Goal: Participate in discussion: Engage in conversation with other users on a specific topic

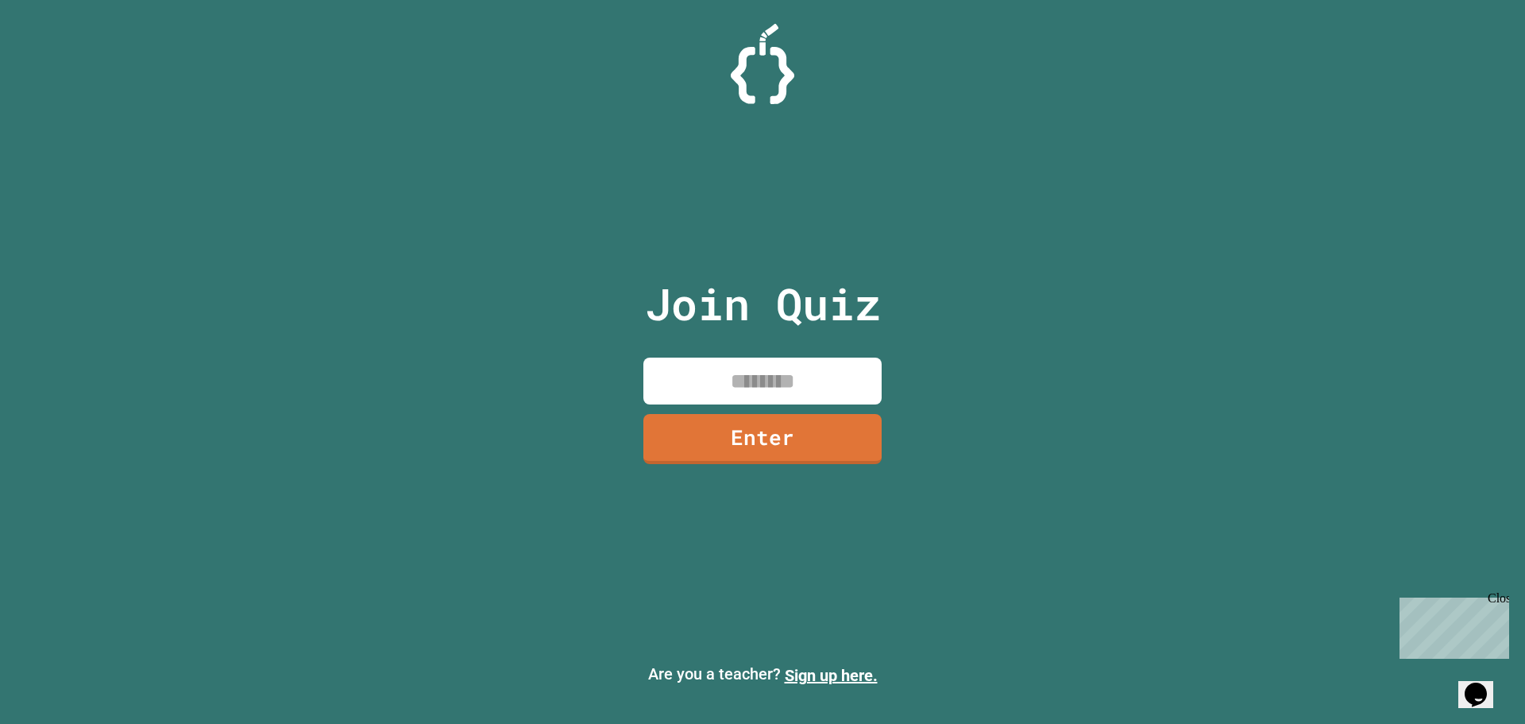
click at [709, 370] on input at bounding box center [762, 380] width 238 height 47
type input "********"
click at [777, 433] on link "Enter" at bounding box center [762, 437] width 238 height 52
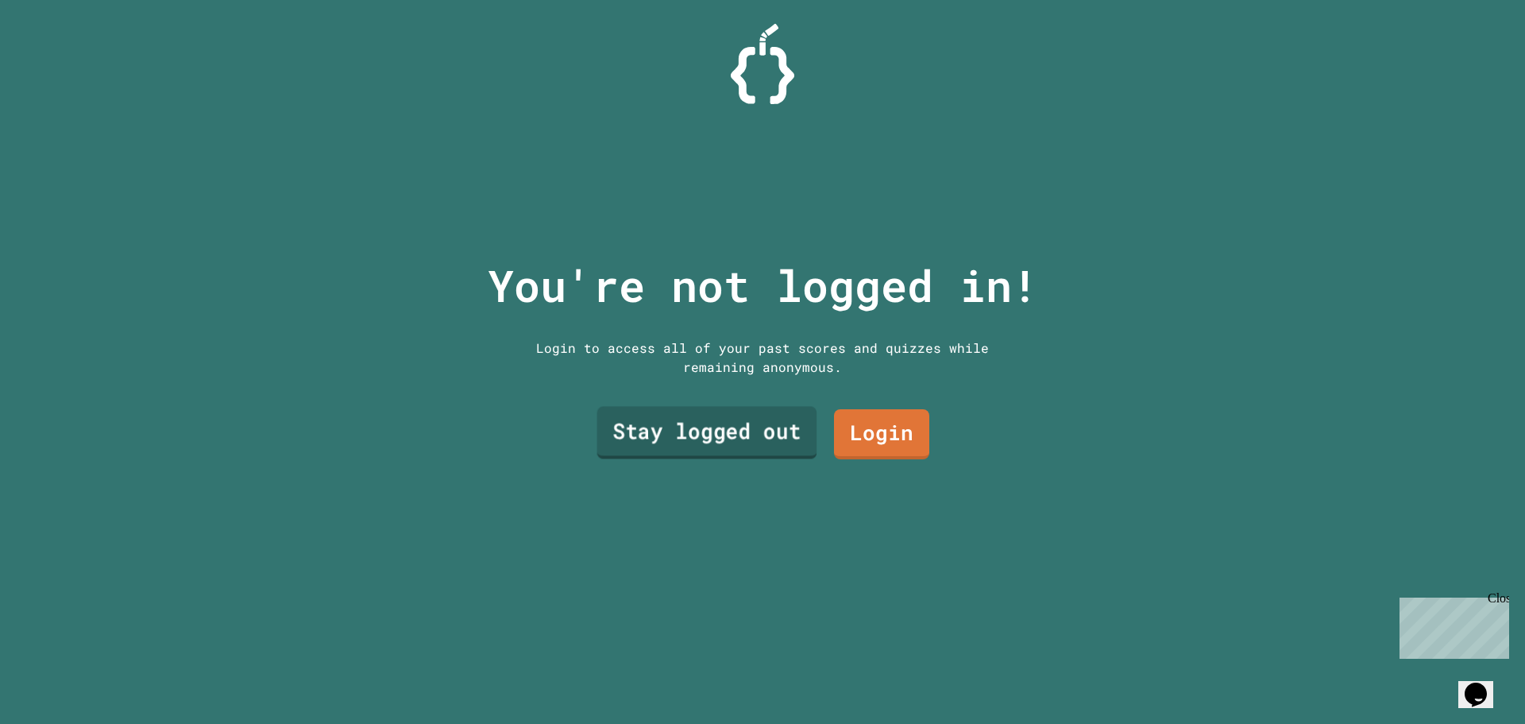
click at [753, 429] on link "Stay logged out" at bounding box center [707, 433] width 220 height 52
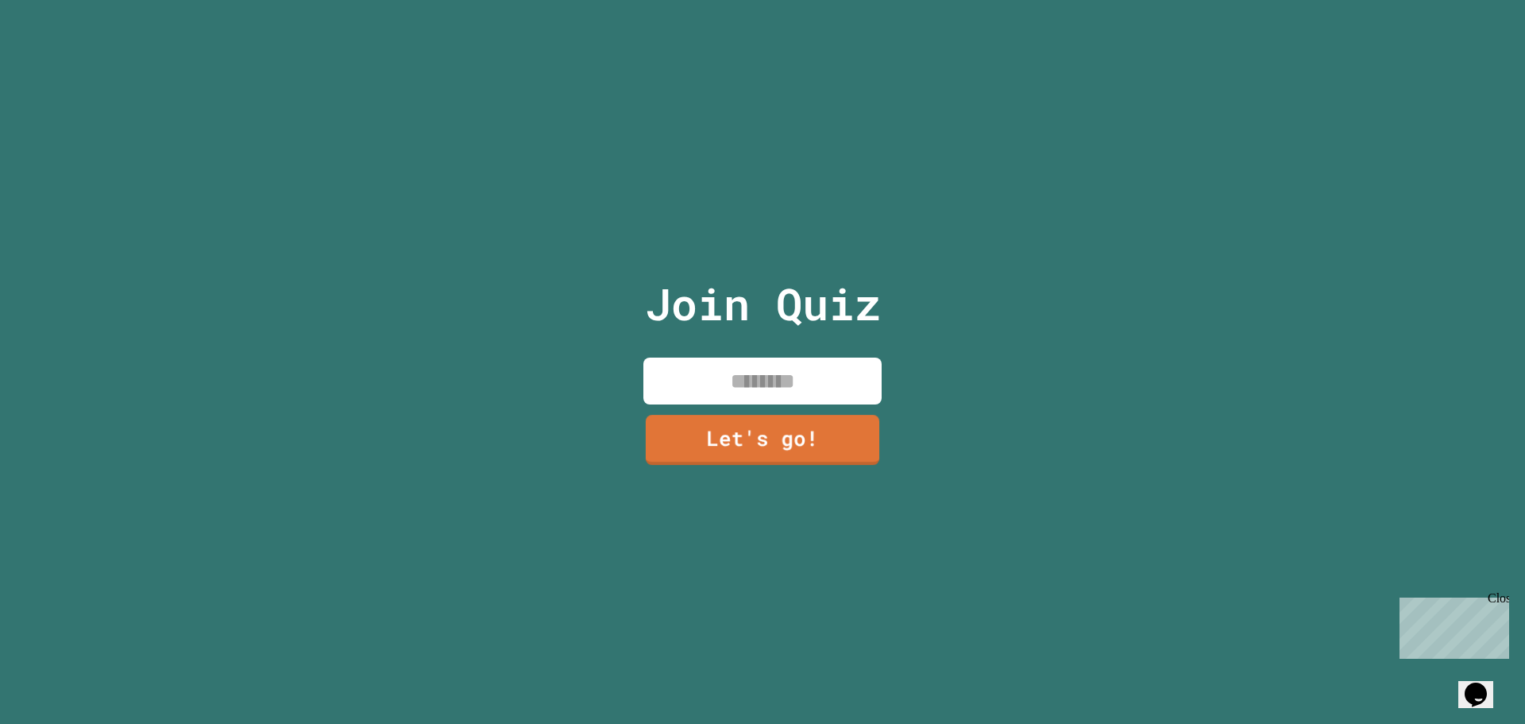
click at [752, 383] on input at bounding box center [762, 380] width 238 height 47
type input "*******"
click at [760, 444] on link "Let's go!" at bounding box center [762, 437] width 242 height 52
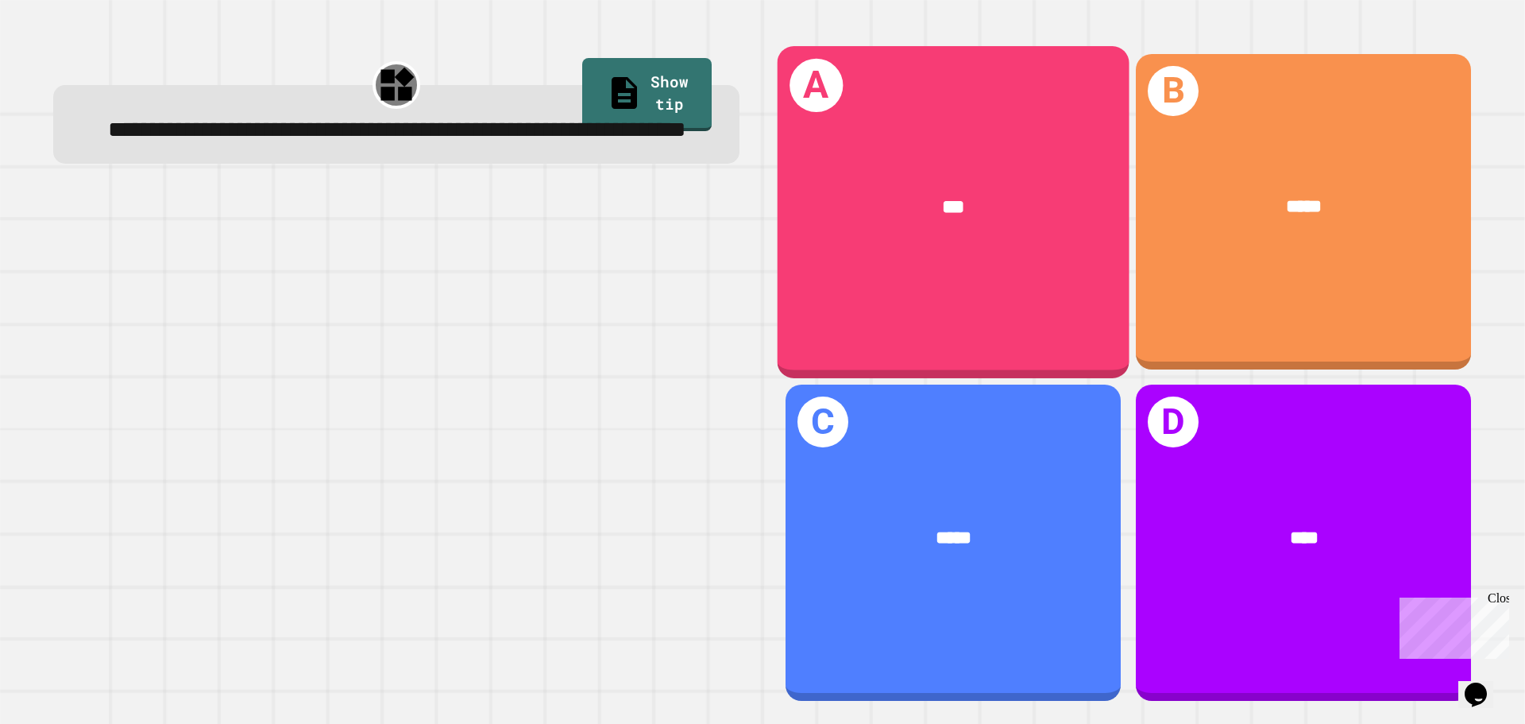
click at [1021, 288] on div "A ***" at bounding box center [954, 211] width 352 height 331
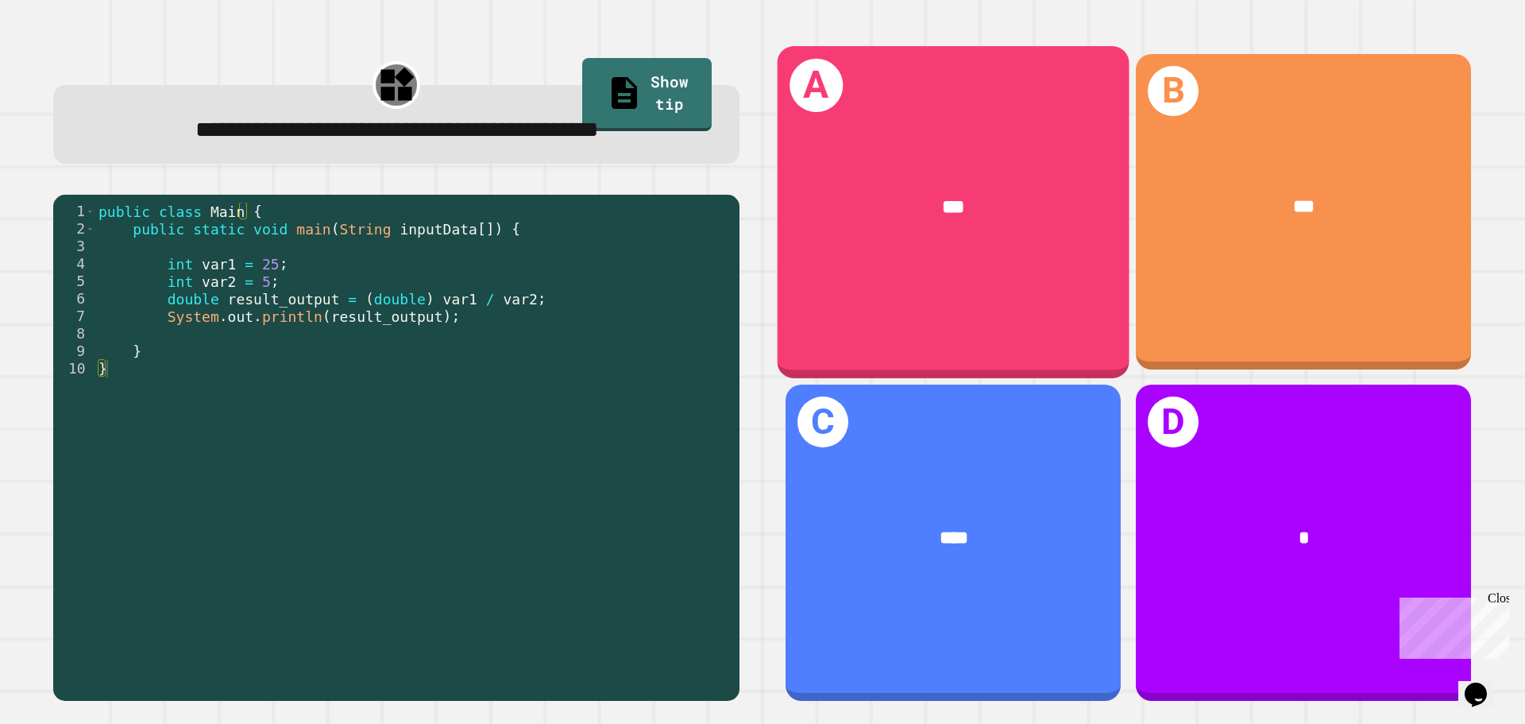
click at [921, 130] on div "A ***" at bounding box center [954, 211] width 352 height 331
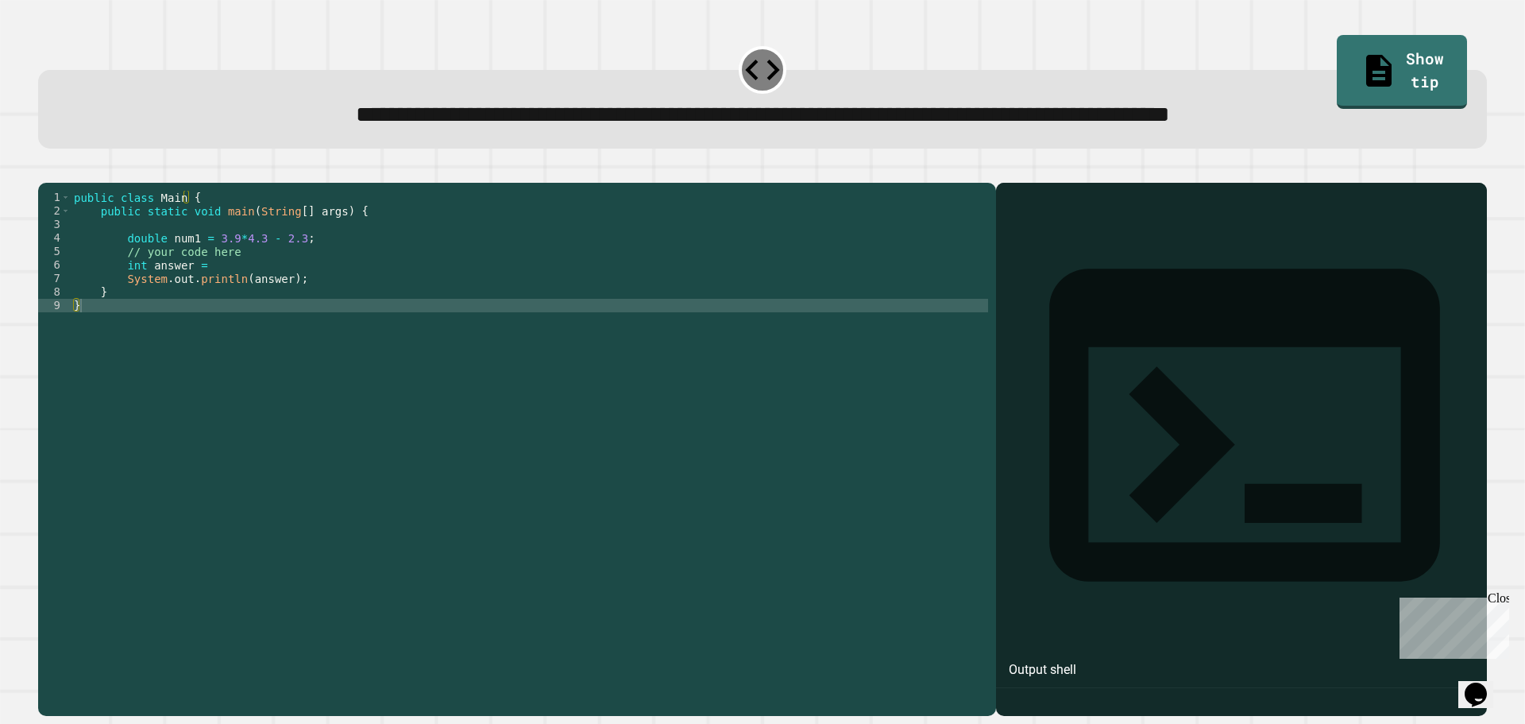
click at [248, 280] on div "public class Main { public static void main ( String [ ] args ) { double num1 =…" at bounding box center [529, 434] width 917 height 486
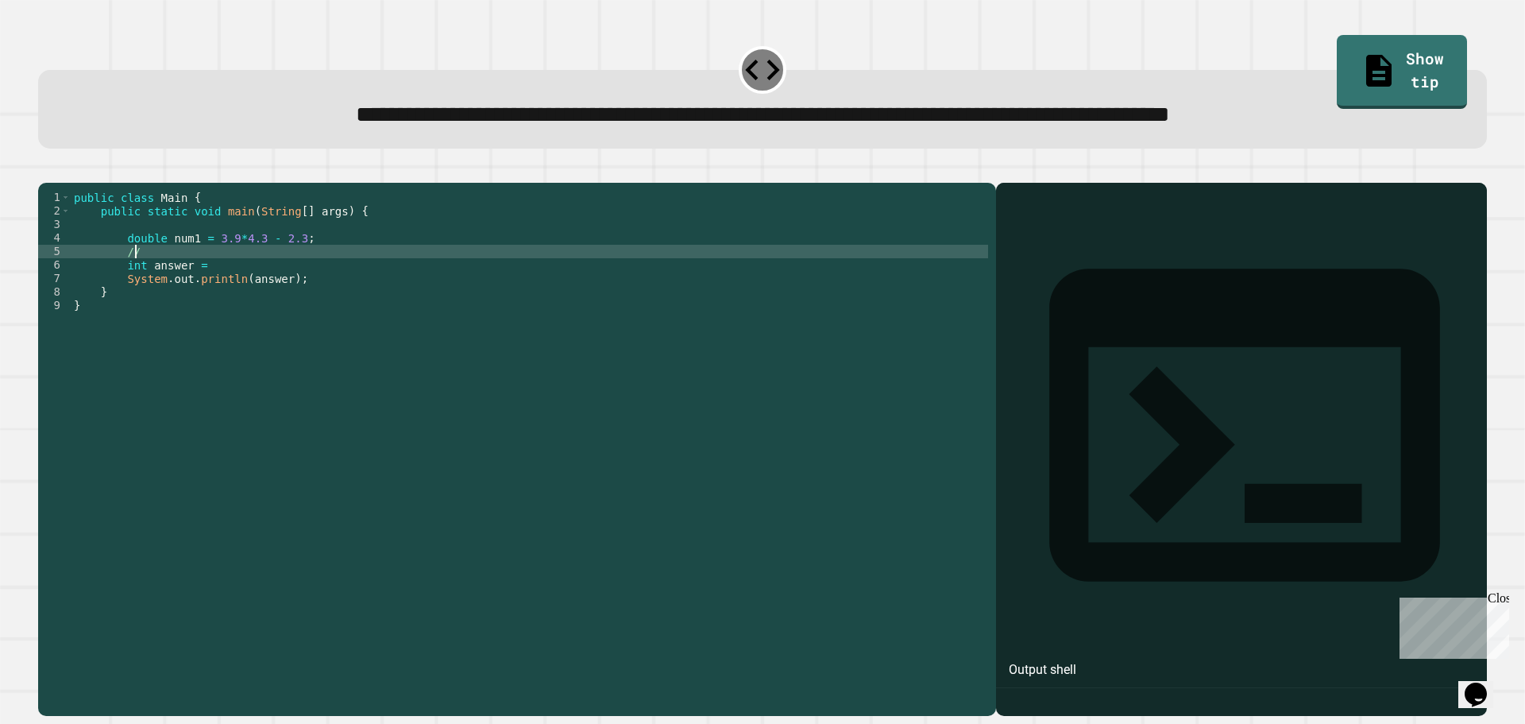
type textarea "*"
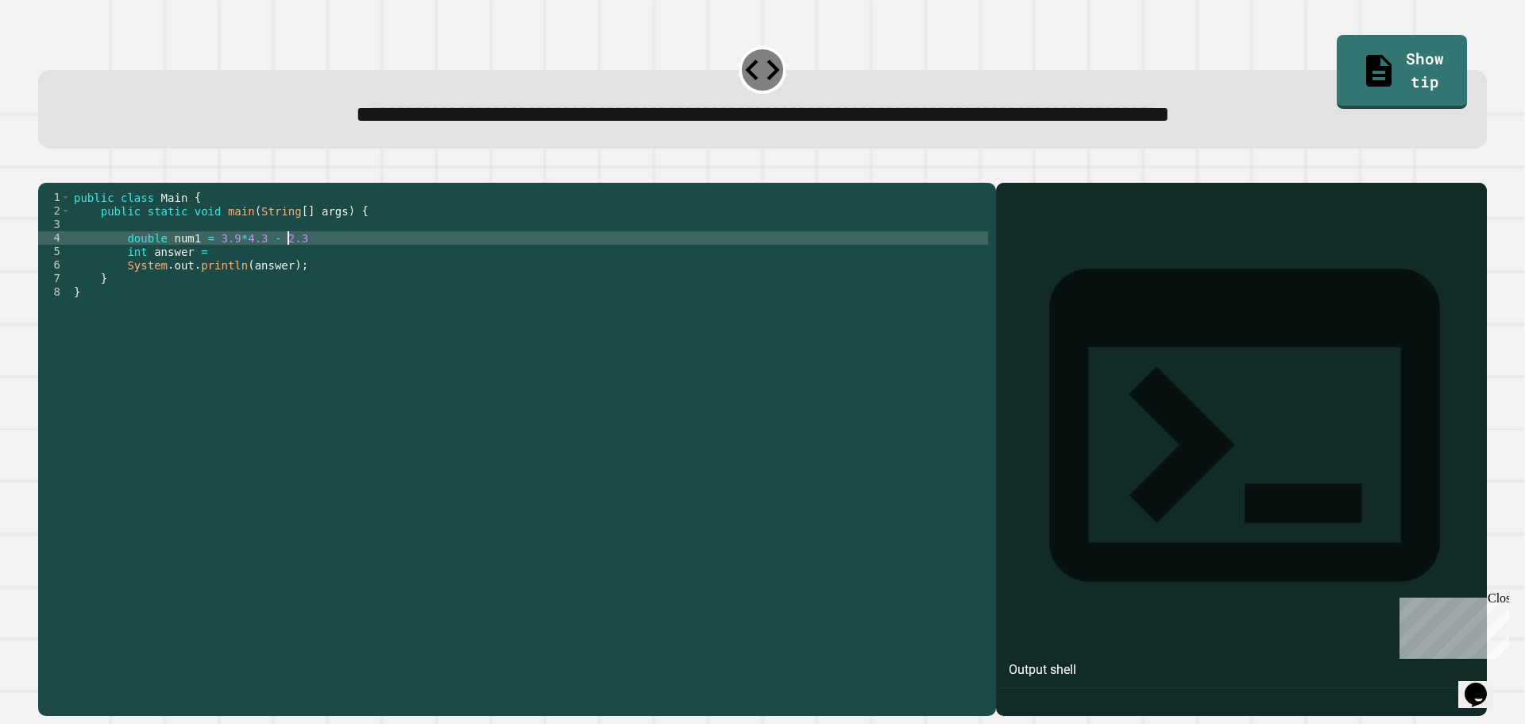
type textarea "**********"
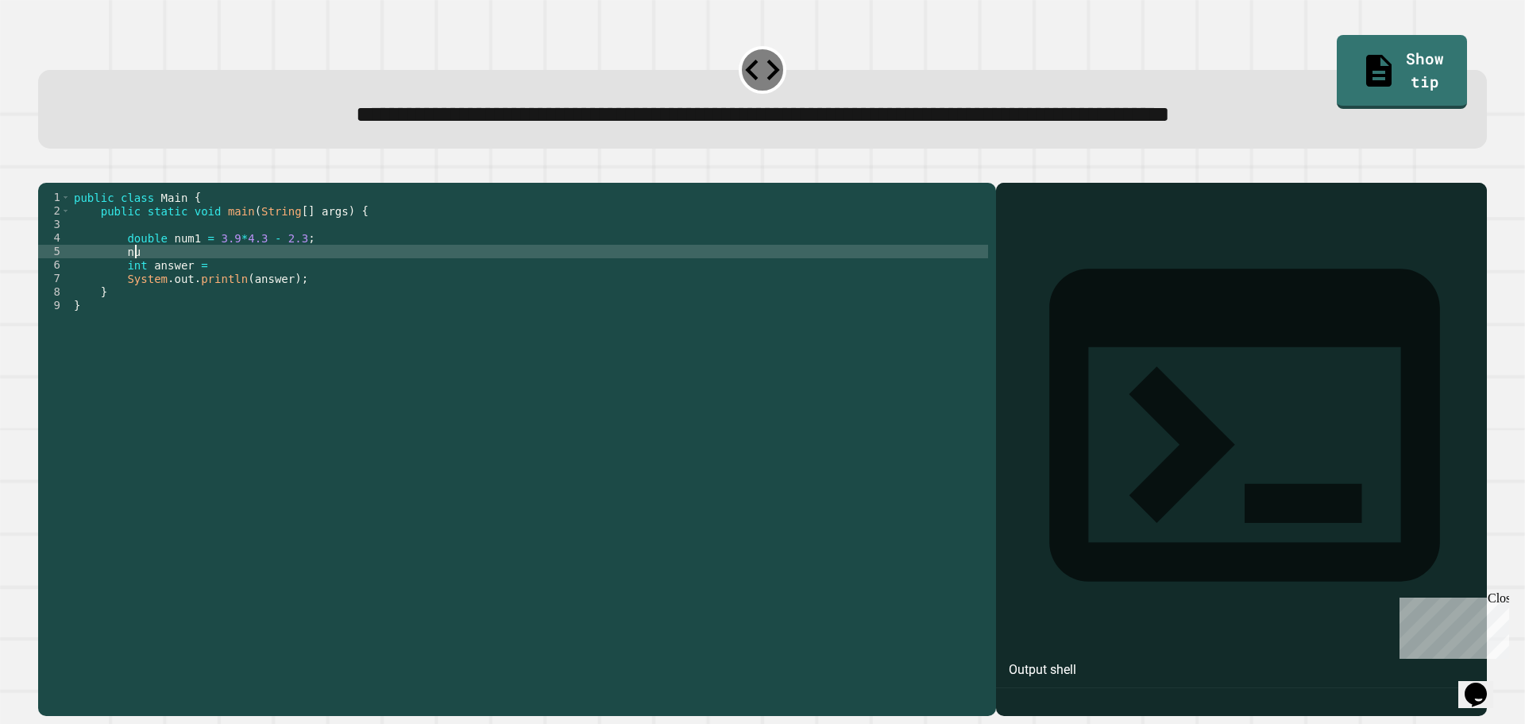
scroll to position [0, 3]
type textarea "*"
click at [1408, 69] on link "Show tip" at bounding box center [1401, 70] width 129 height 77
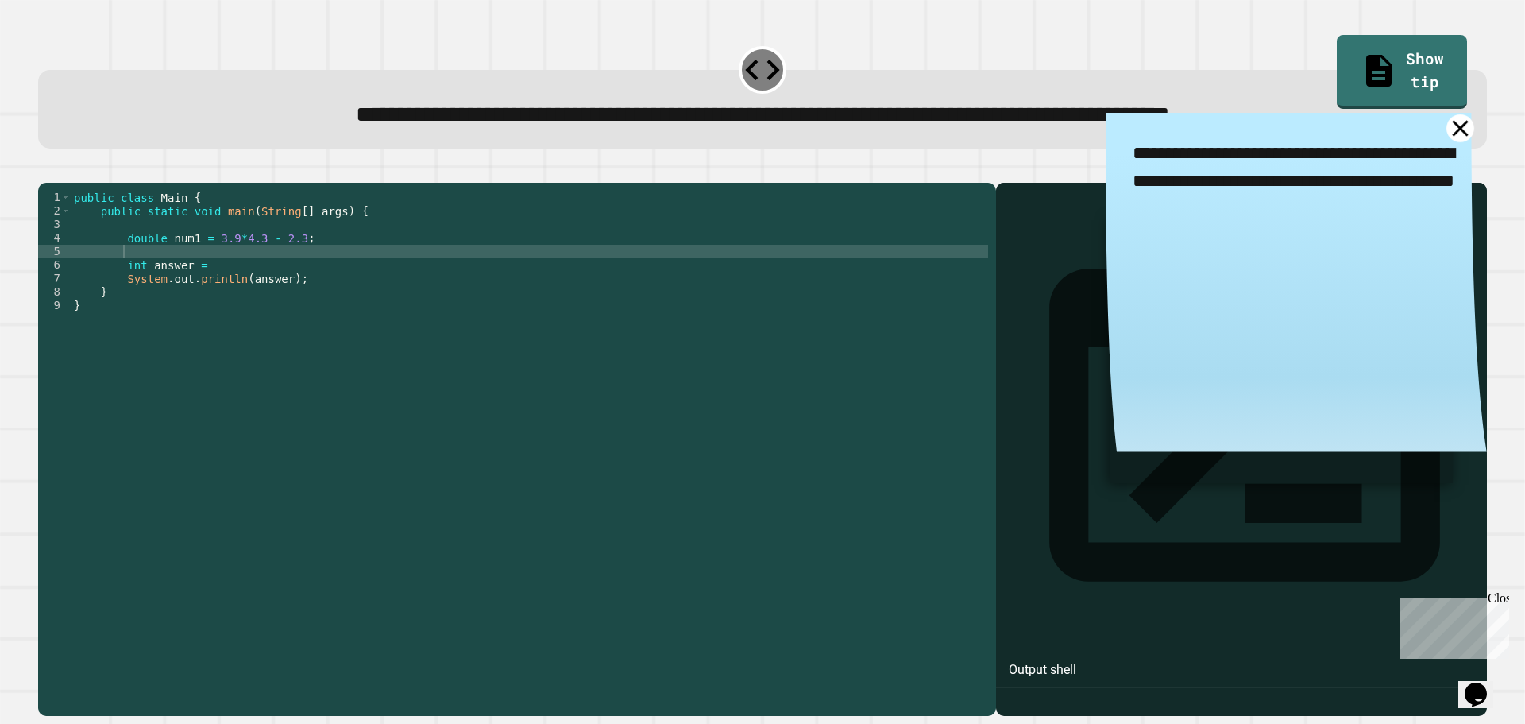
click at [1447, 136] on icon at bounding box center [1461, 128] width 28 height 28
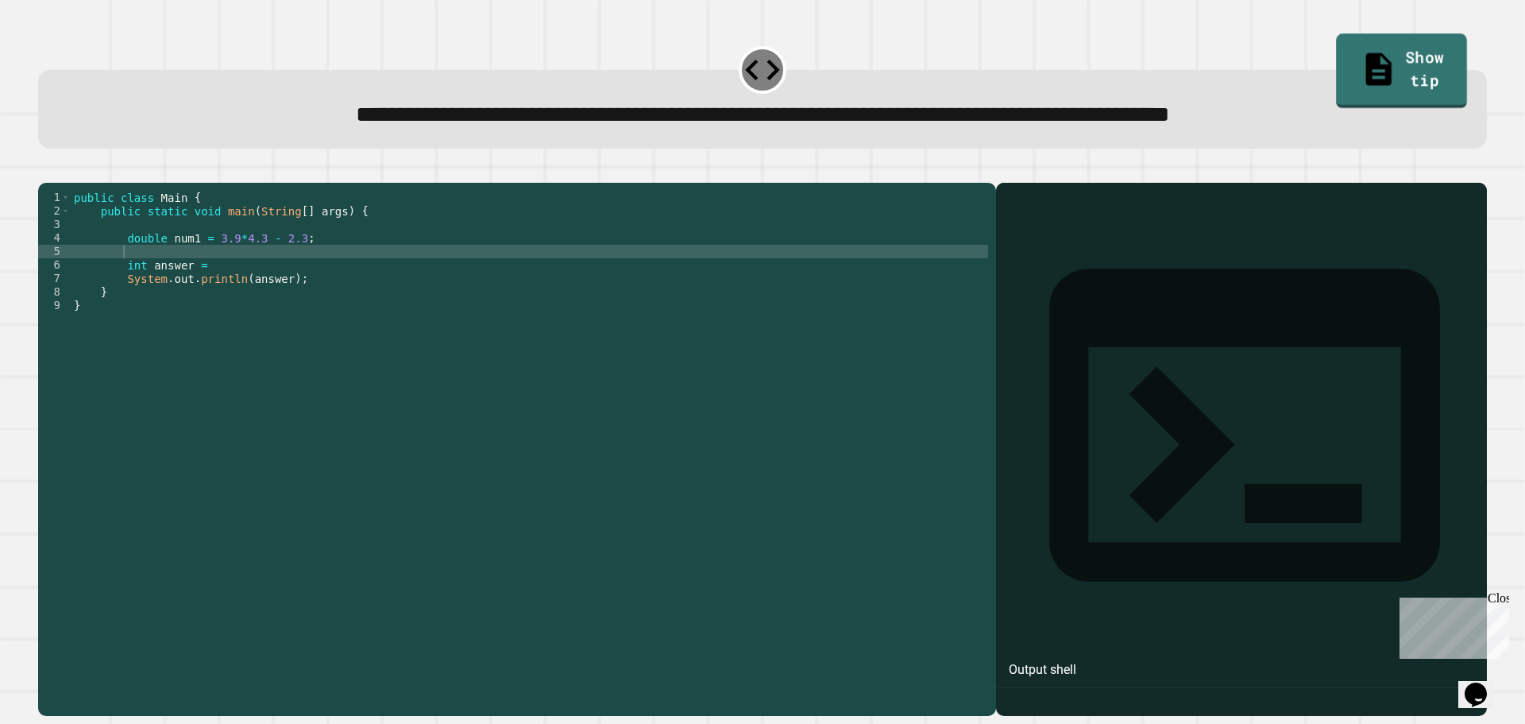
click at [1373, 60] on link "Show tip" at bounding box center [1402, 71] width 131 height 75
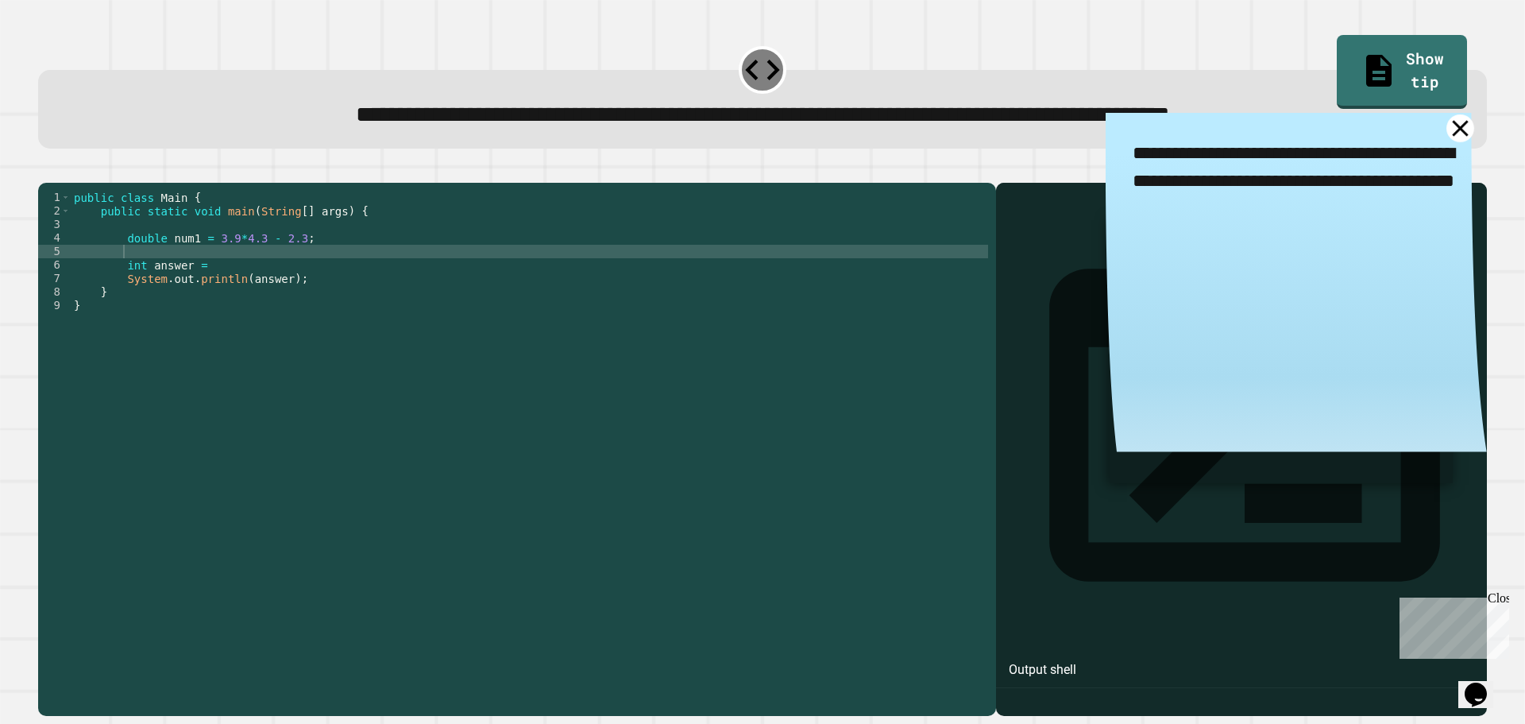
click at [1447, 131] on icon at bounding box center [1461, 128] width 28 height 28
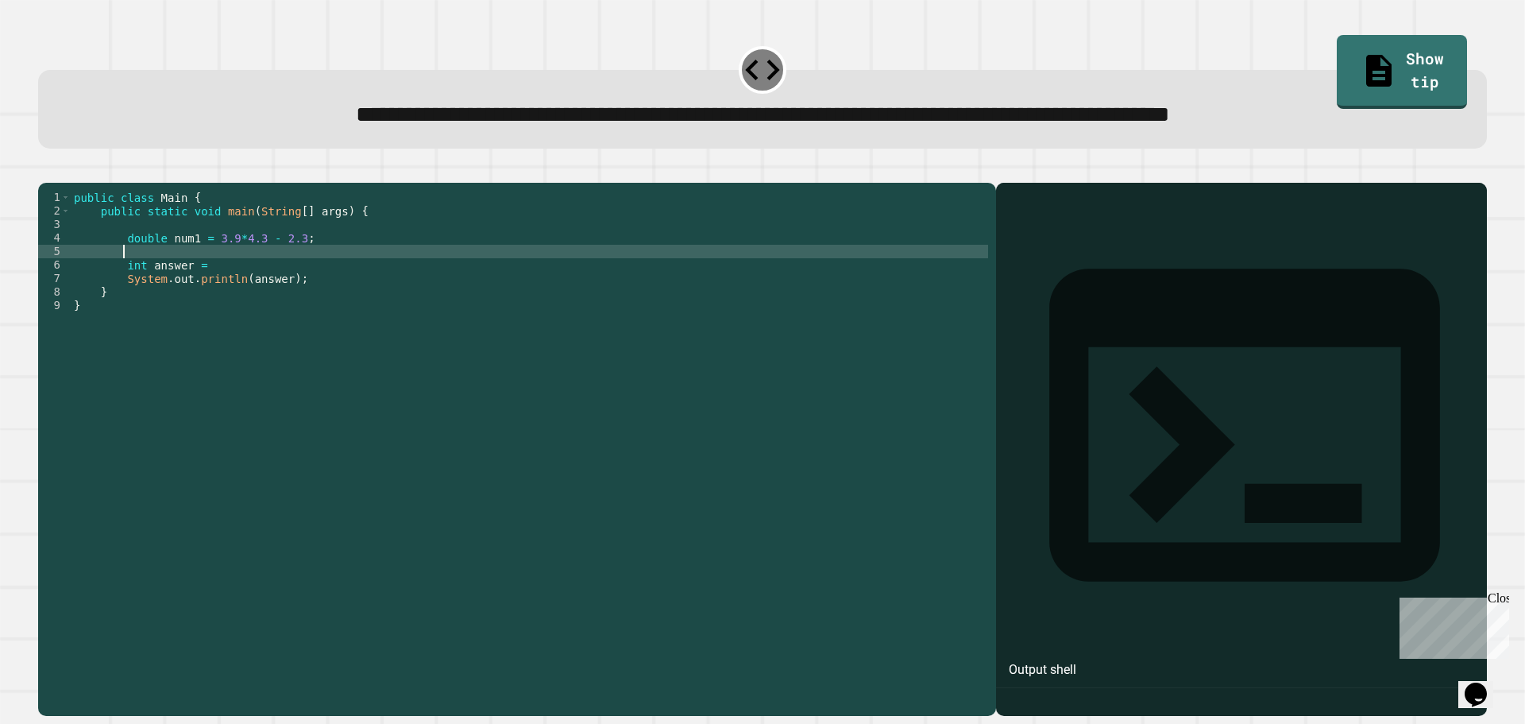
click at [220, 273] on div "public class Main { public static void main ( String [ ] args ) { double num1 =…" at bounding box center [529, 434] width 917 height 486
click at [1434, 60] on link "Show tip" at bounding box center [1402, 70] width 130 height 75
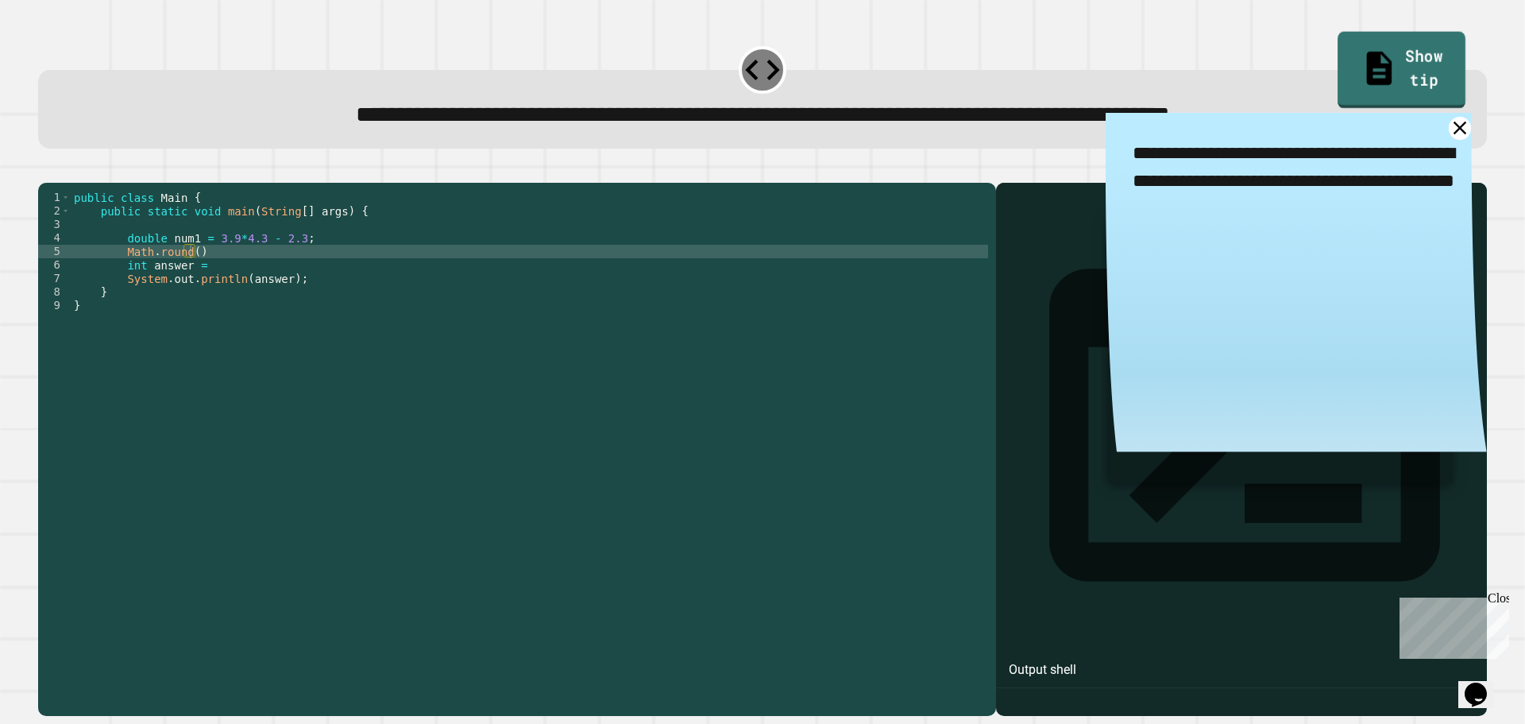
click at [1405, 63] on link "Show tip" at bounding box center [1403, 70] width 128 height 77
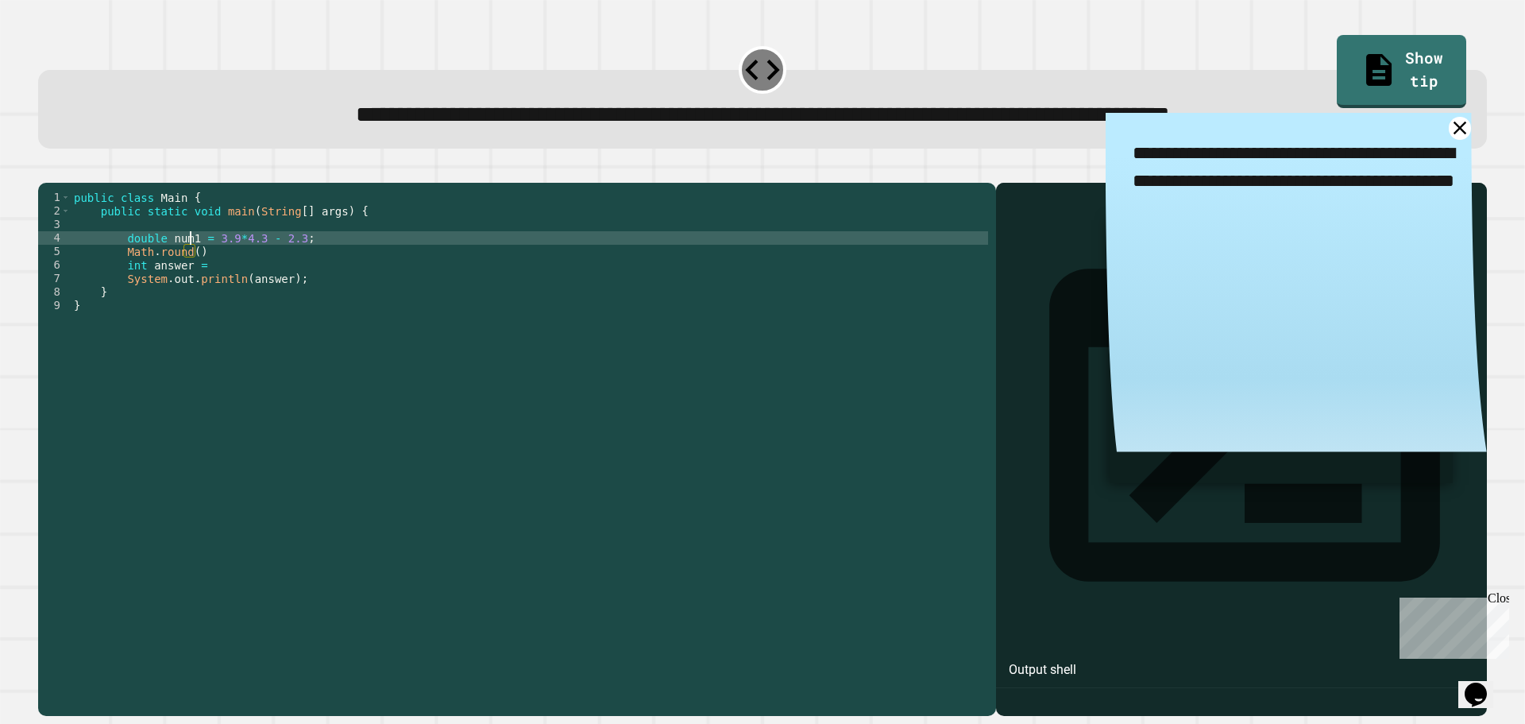
drag, startPoint x: 189, startPoint y: 268, endPoint x: 187, endPoint y: 278, distance: 10.6
click at [189, 278] on div "public class Main { public static void main ( String [ ] args ) { double num1 =…" at bounding box center [529, 434] width 917 height 486
click at [191, 277] on div "public class Main { public static void main ( String [ ] args ) { double num1 =…" at bounding box center [529, 420] width 917 height 459
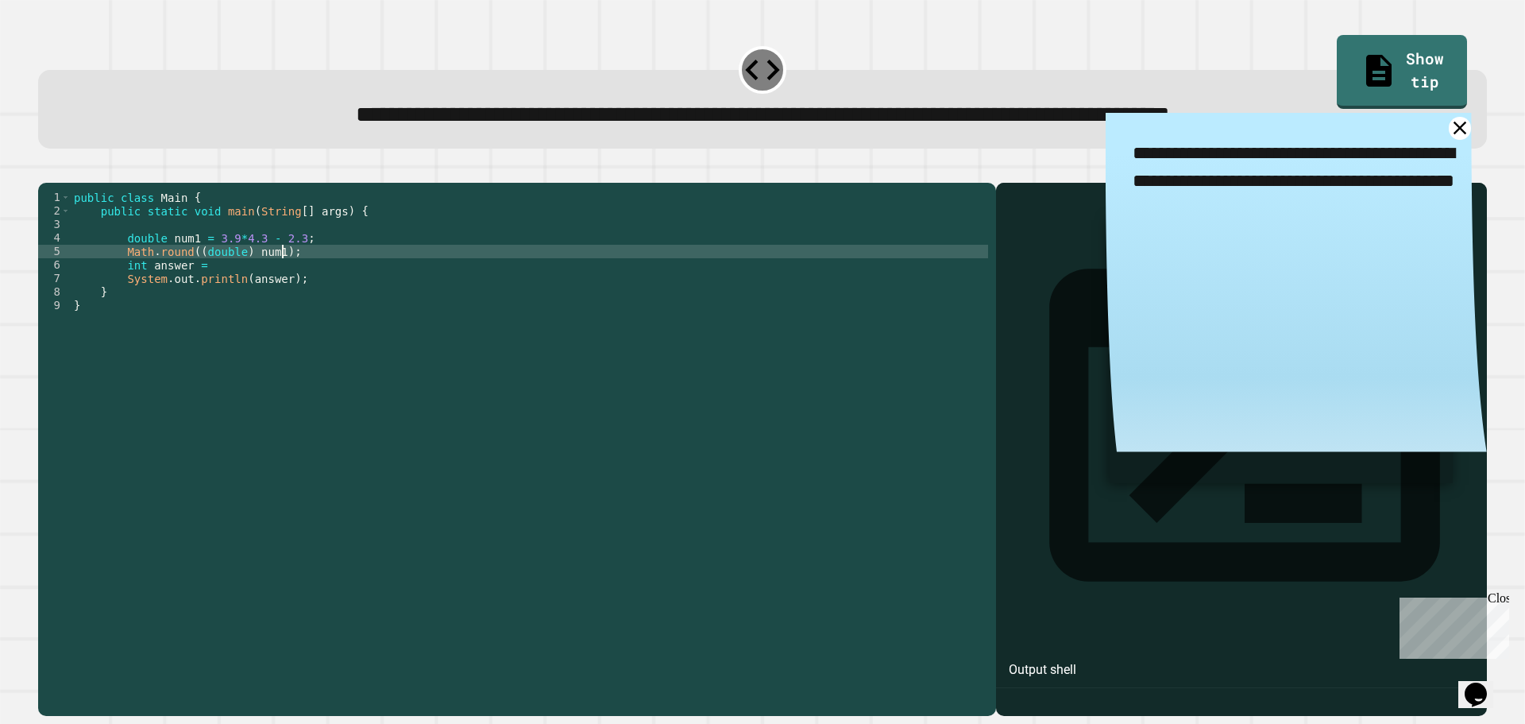
scroll to position [0, 14]
click at [241, 291] on div "public class Main { public static void main ( String [ ] args ) { double num1 =…" at bounding box center [529, 434] width 917 height 486
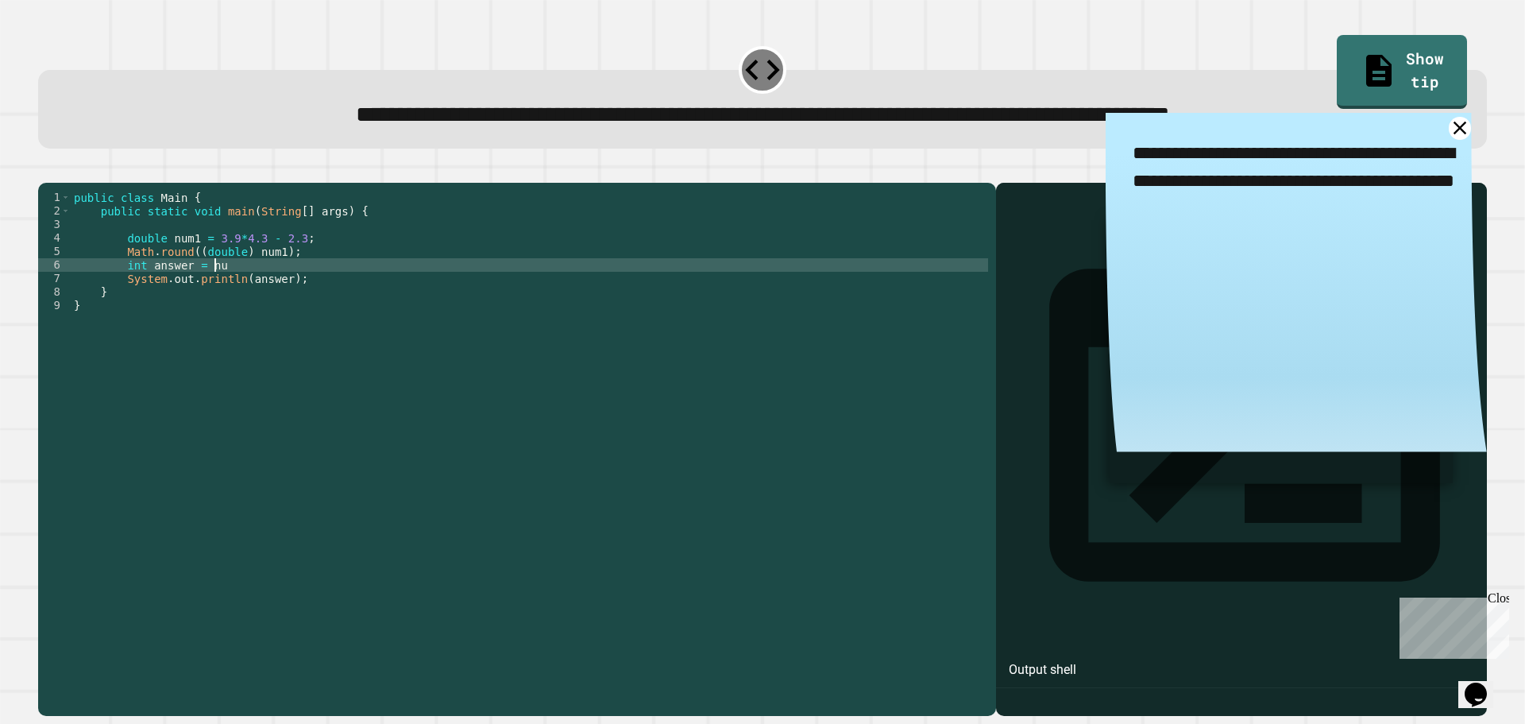
scroll to position [0, 10]
click at [1447, 135] on icon at bounding box center [1461, 128] width 28 height 28
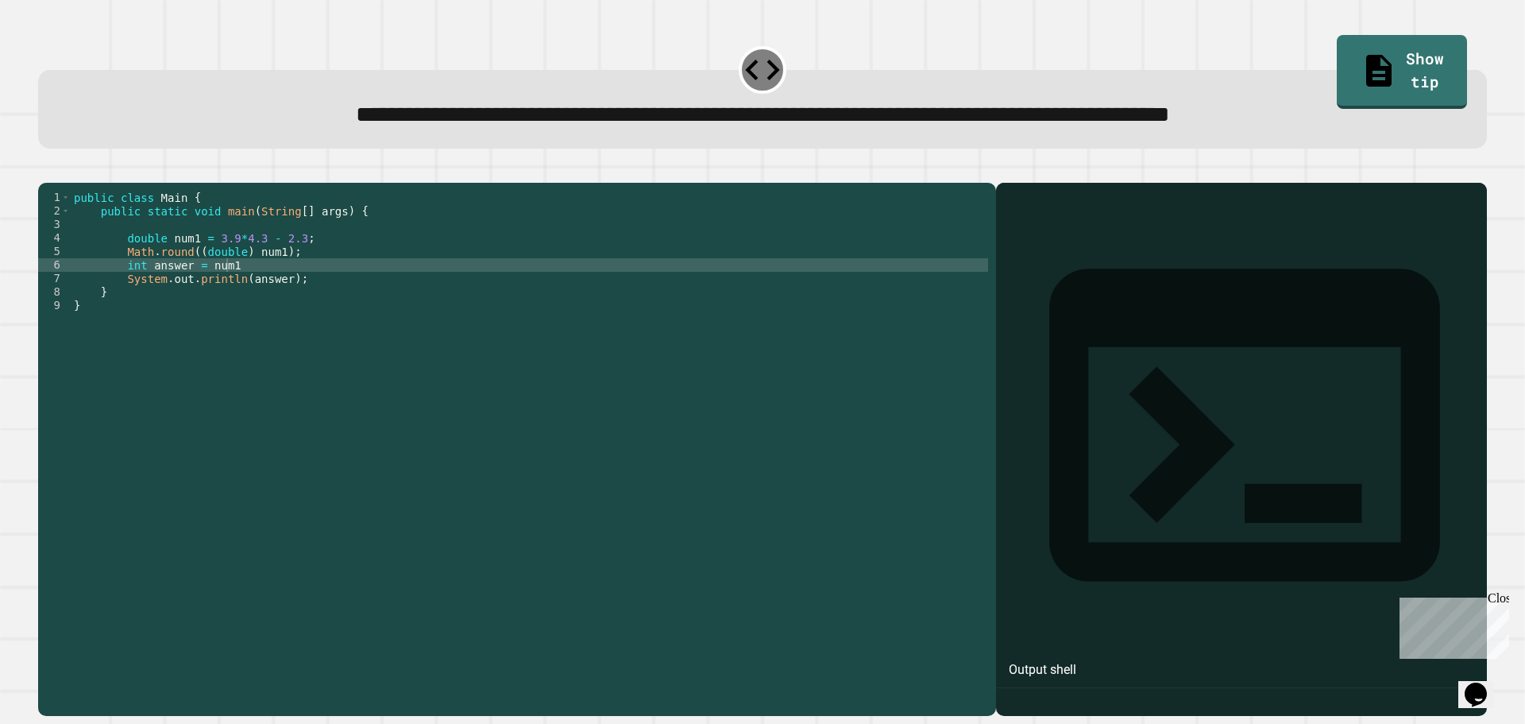
click at [46, 170] on icon "button" at bounding box center [46, 170] width 0 height 0
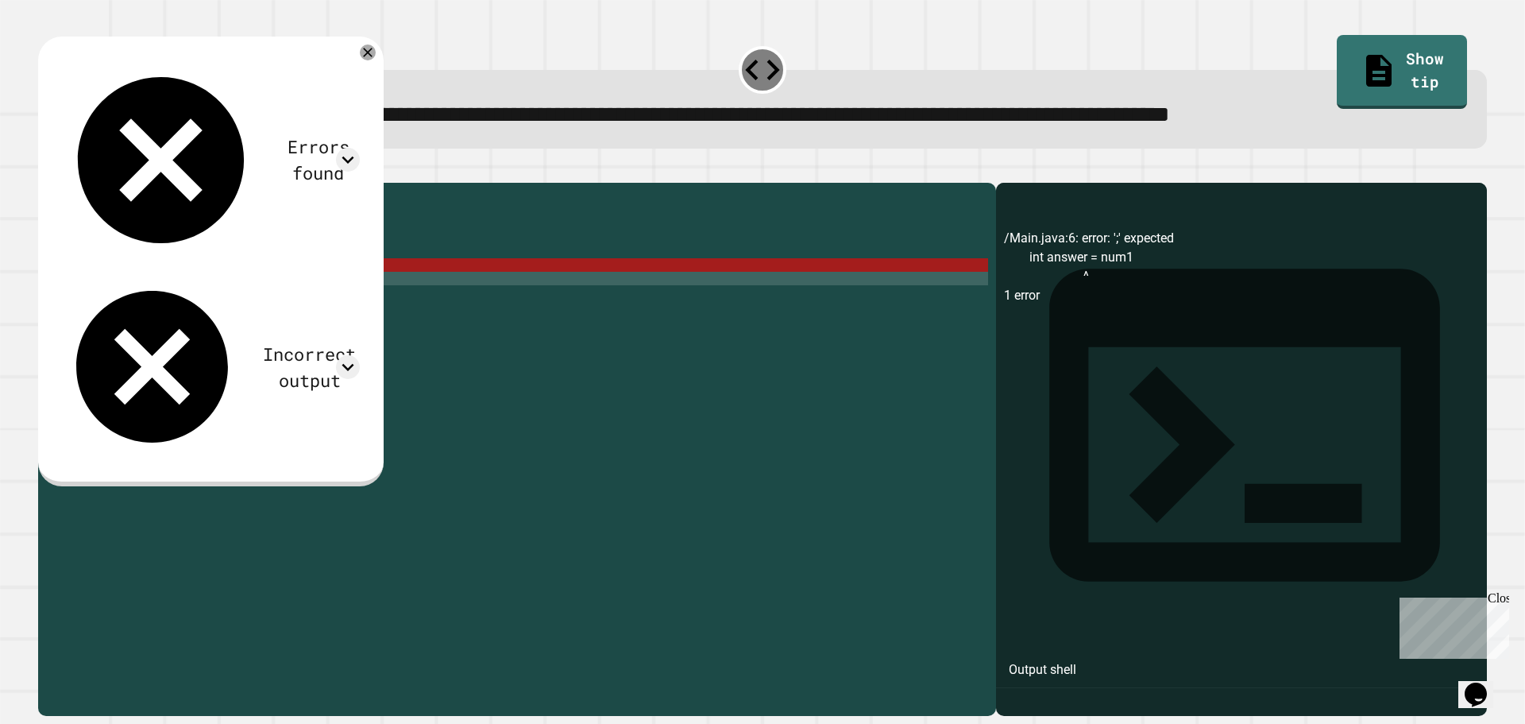
click at [240, 296] on div "public class Main { public static void main ( String [ ] args ) { double num1 =…" at bounding box center [529, 434] width 917 height 486
click at [245, 293] on div "public class Main { public static void main ( String [ ] args ) { double num1 =…" at bounding box center [529, 434] width 917 height 486
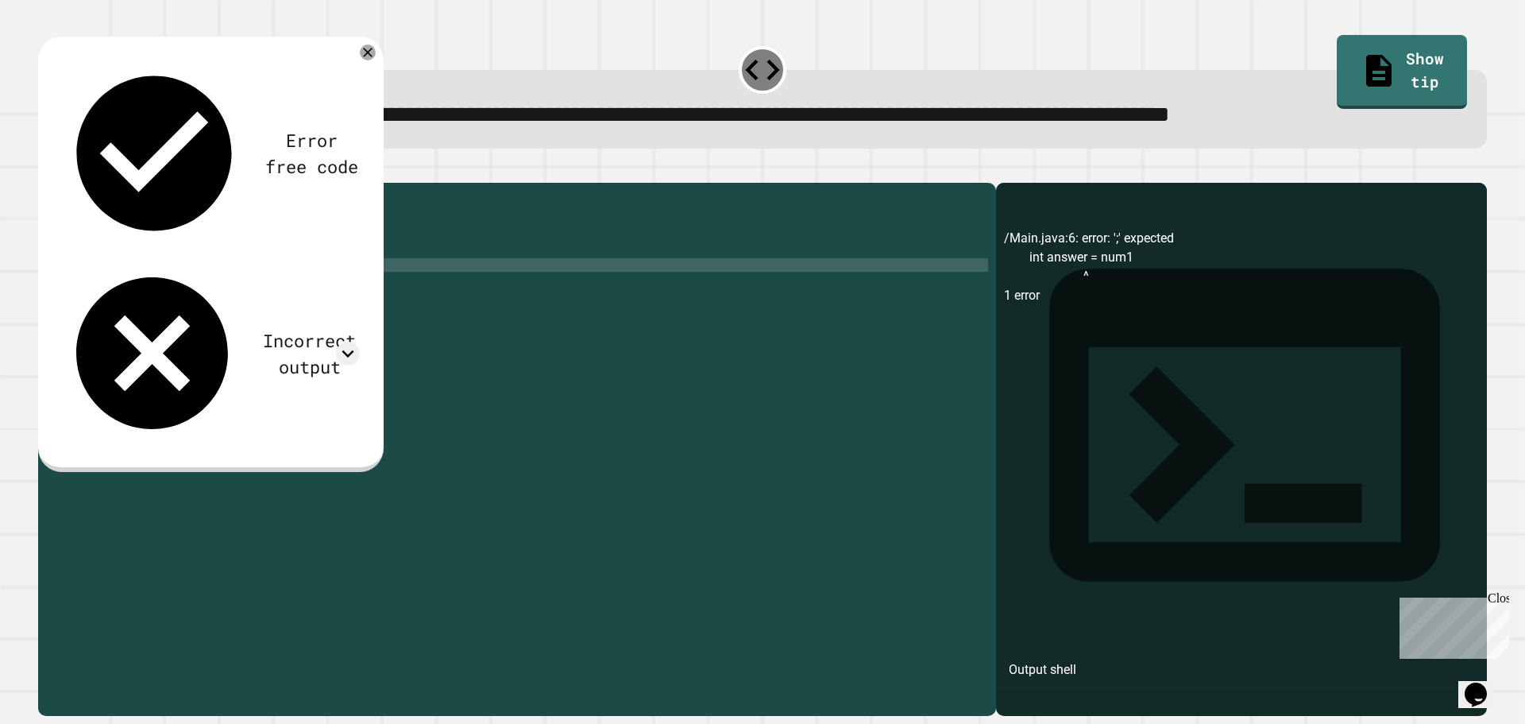
scroll to position [0, 10]
click at [46, 170] on icon "button" at bounding box center [46, 170] width 0 height 0
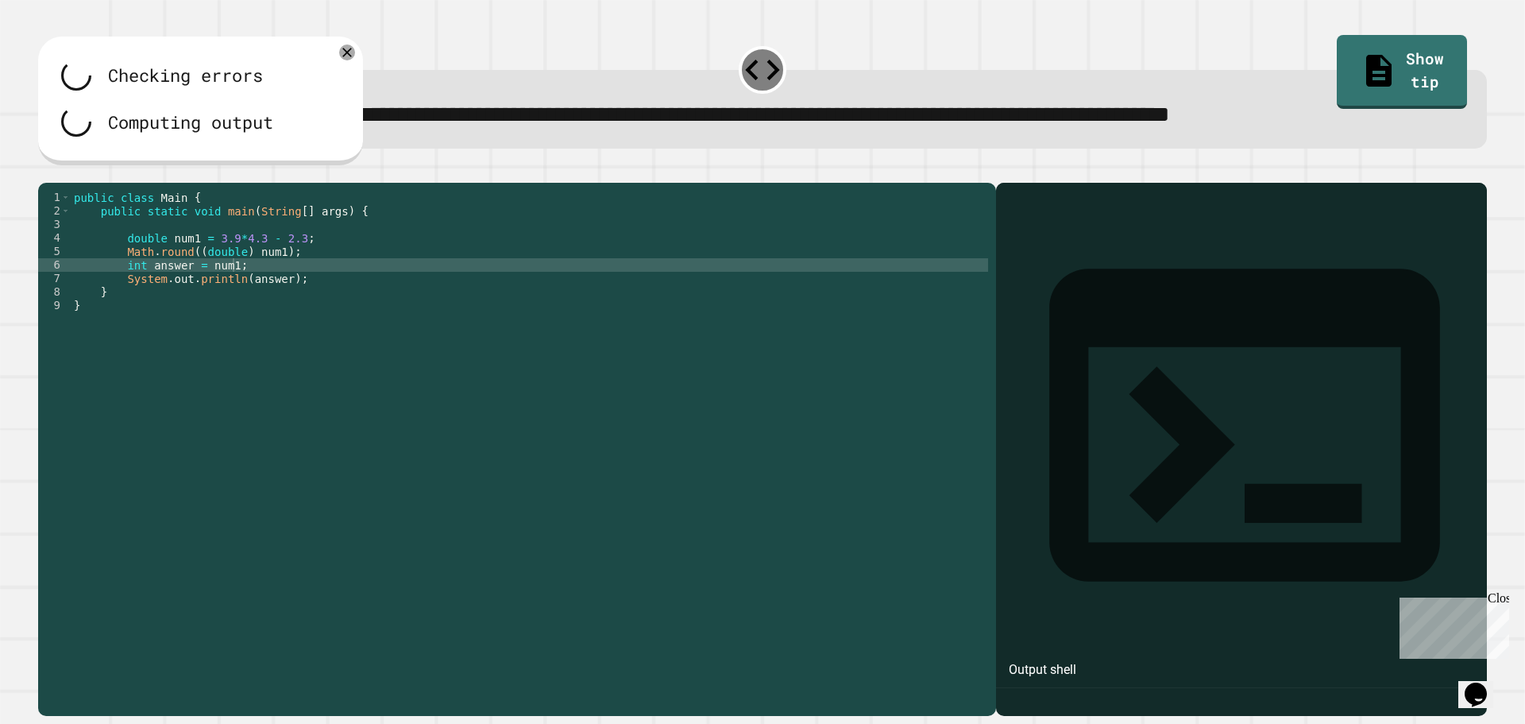
drag, startPoint x: 53, startPoint y: 190, endPoint x: 615, endPoint y: 189, distance: 561.6
click at [615, 183] on div at bounding box center [762, 173] width 1449 height 19
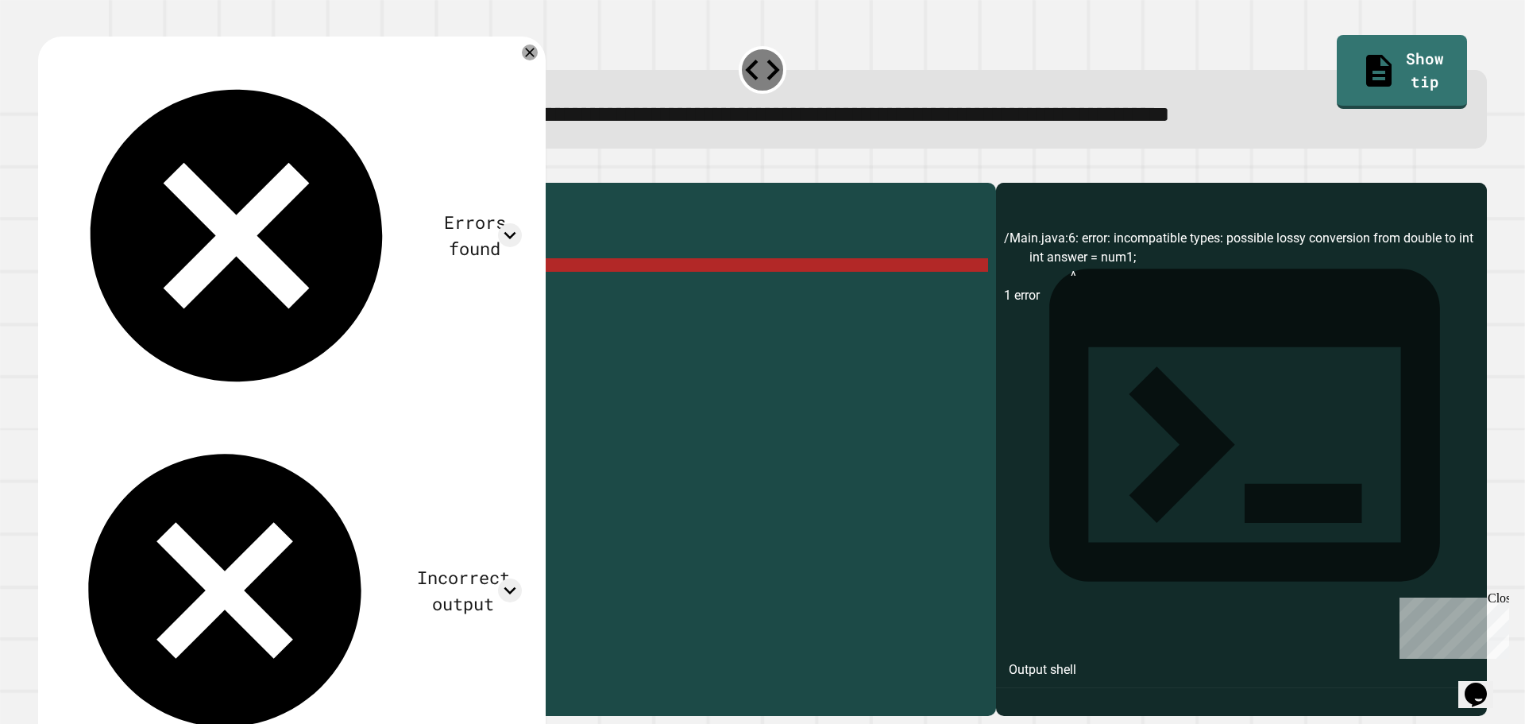
click at [139, 291] on div "public class Main { public static void main ( String [ ] args ) { double num1 =…" at bounding box center [529, 434] width 917 height 486
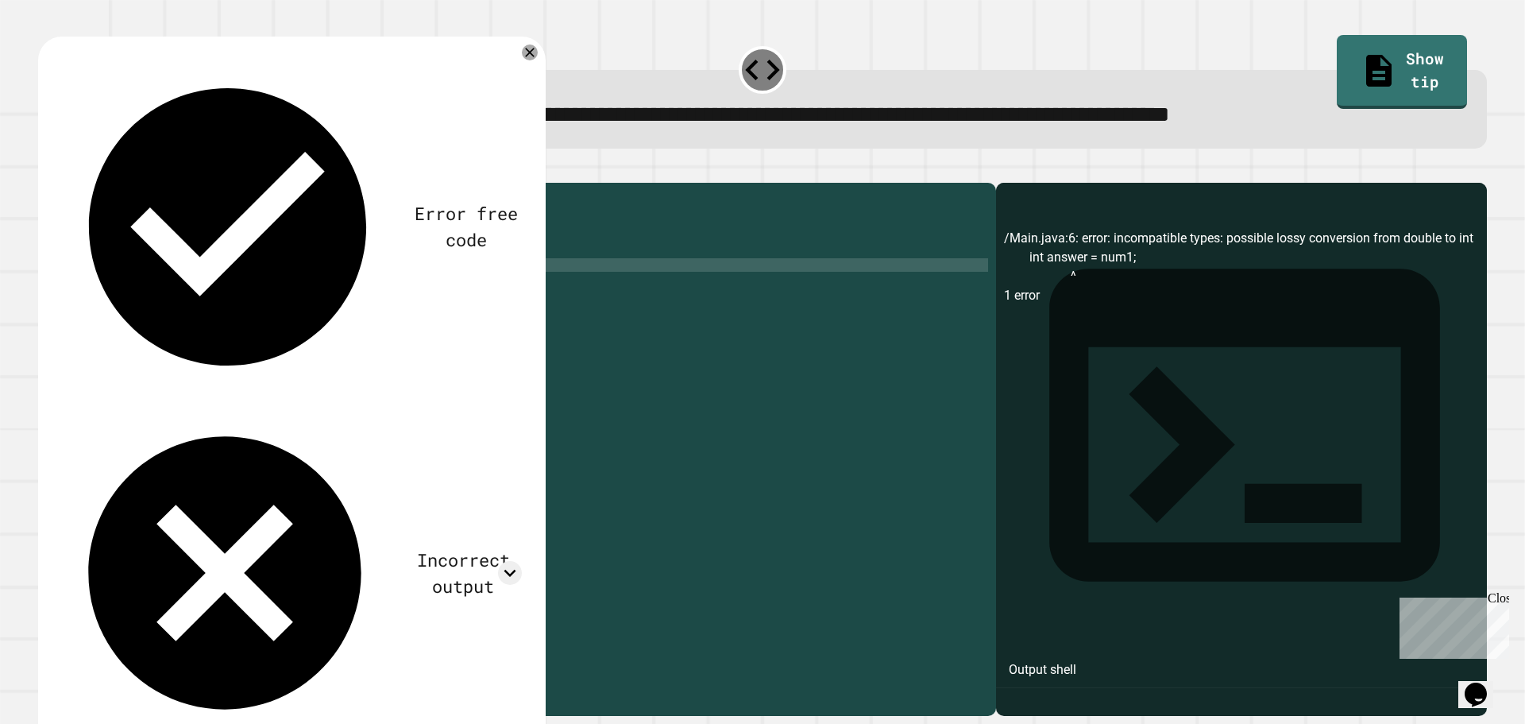
scroll to position [0, 6]
click at [46, 170] on icon "button" at bounding box center [46, 170] width 0 height 0
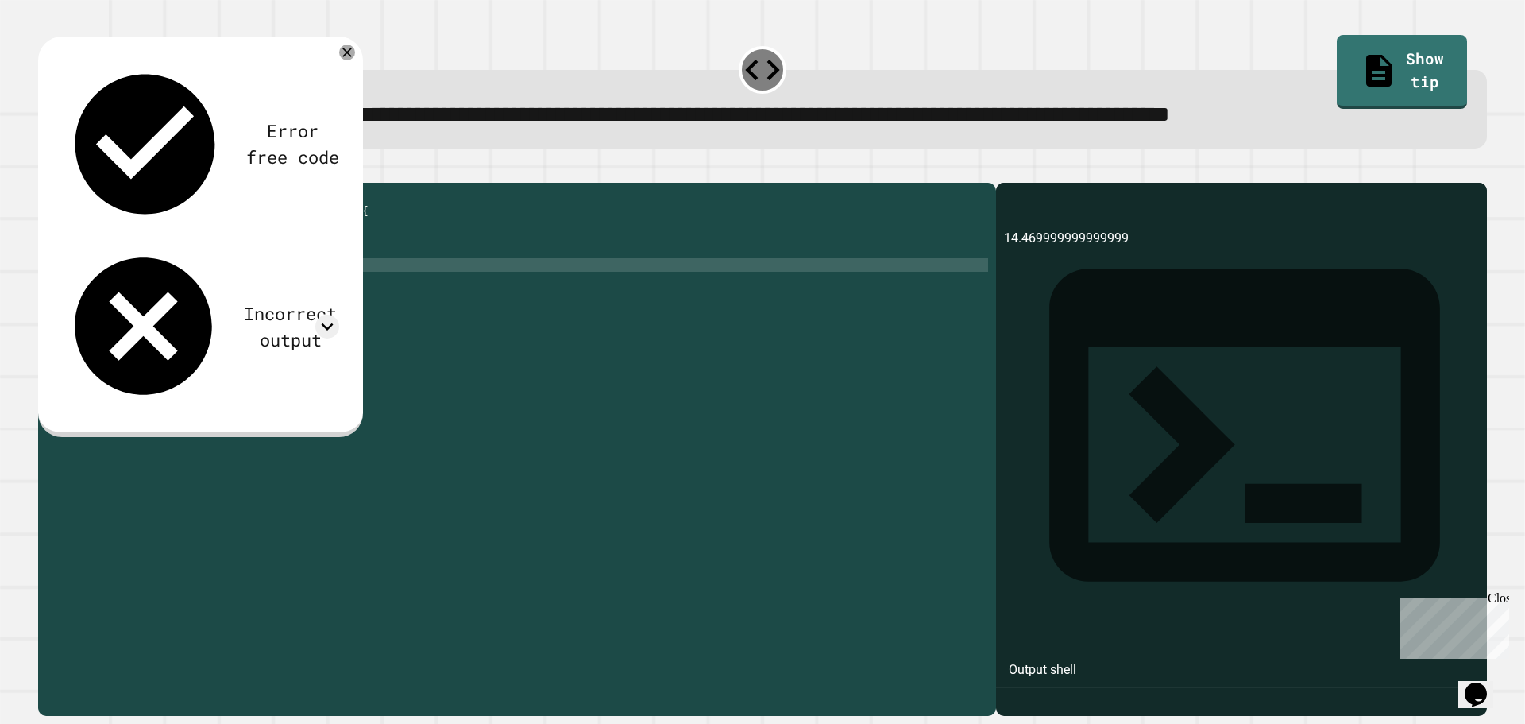
click at [155, 292] on div "public class Main { public static void main ( String [ ] args ) { double num1 =…" at bounding box center [529, 434] width 917 height 486
click at [159, 292] on div "public class Main { public static void main ( String [ ] args ) { double num1 =…" at bounding box center [529, 434] width 917 height 486
click at [199, 288] on div "public class Main { public static void main ( String [ ] args ) { double num1 =…" at bounding box center [529, 434] width 917 height 486
click at [241, 274] on div "public class Main { public static void main ( String [ ] args ) { double num1 =…" at bounding box center [529, 434] width 917 height 486
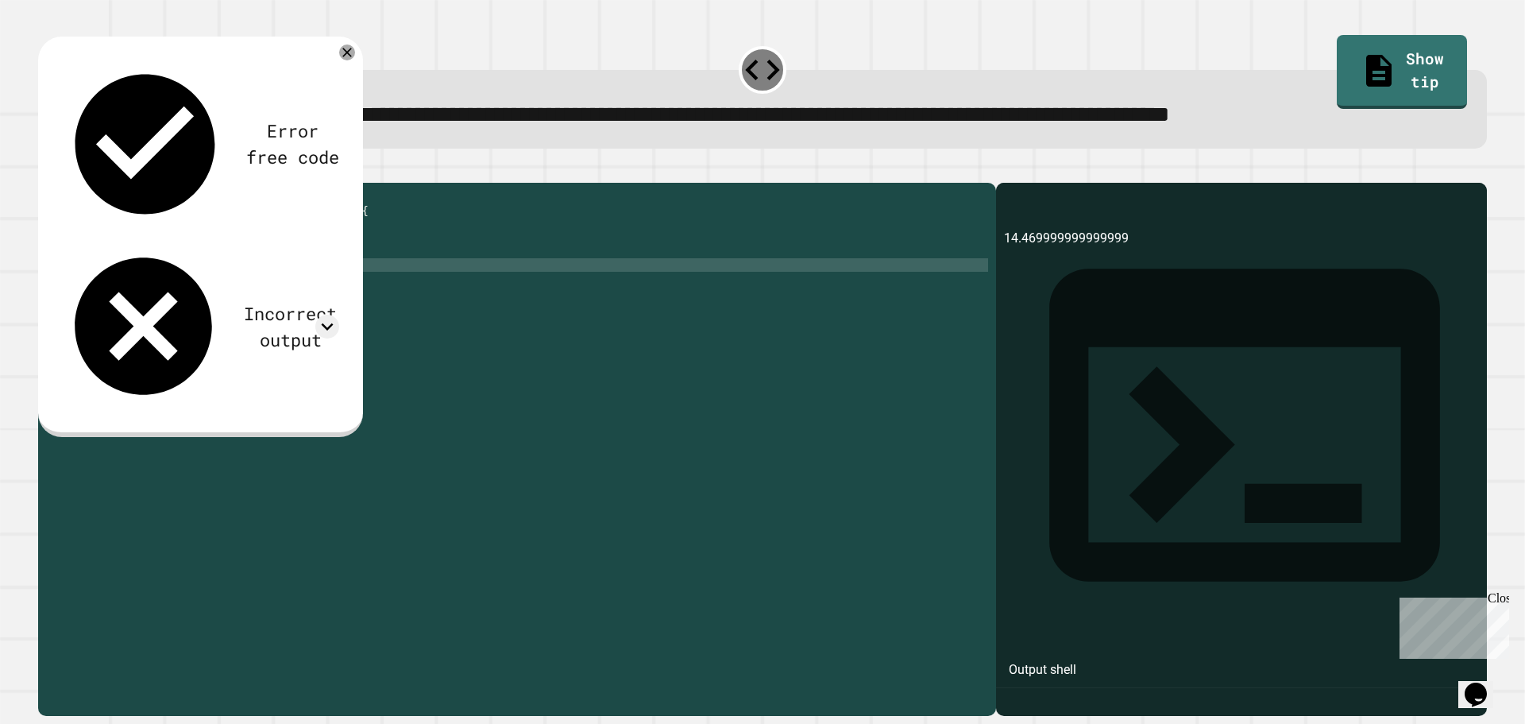
scroll to position [0, 13]
click at [46, 170] on icon "button" at bounding box center [46, 170] width 0 height 0
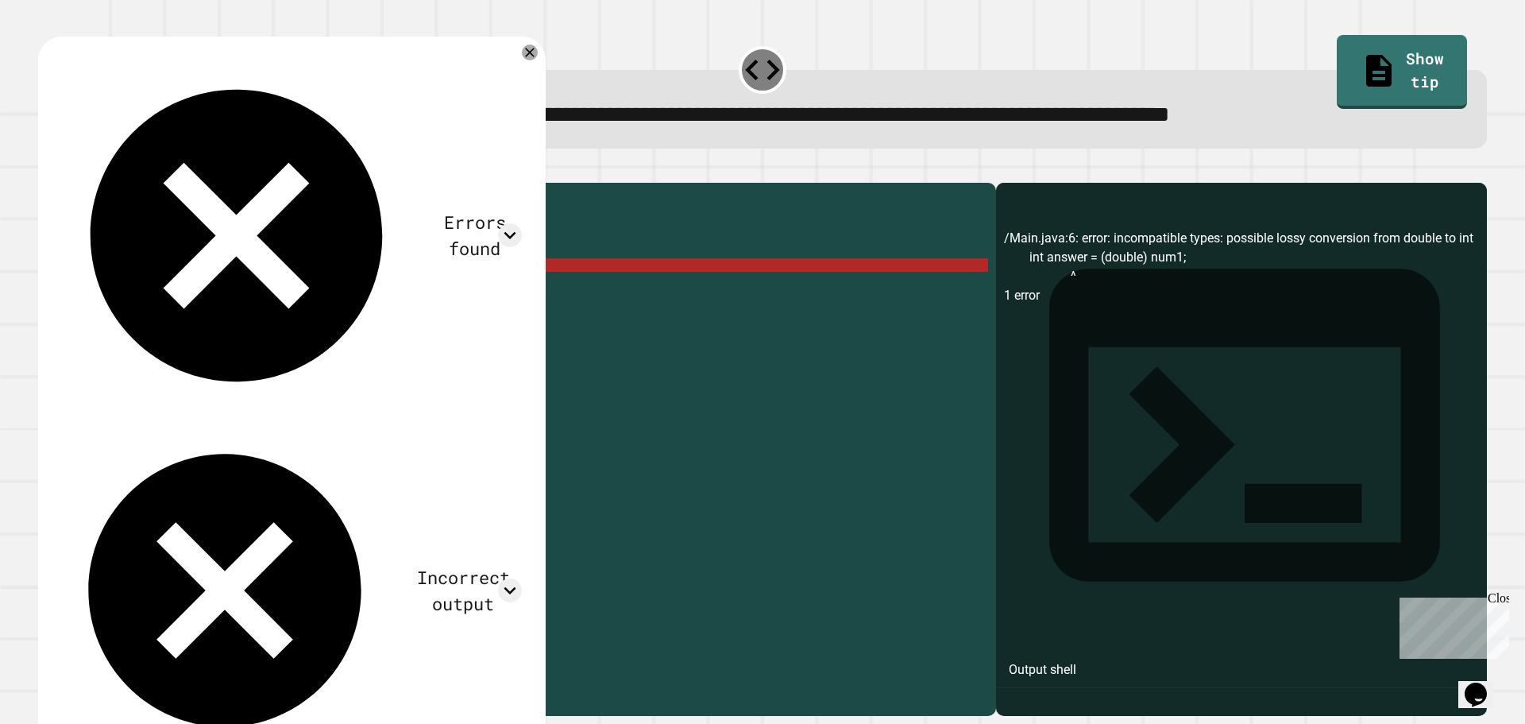
click at [154, 256] on div "public class Main { public static void main ( String [ ] args ) { double num1 =…" at bounding box center [529, 434] width 917 height 486
click at [156, 260] on div "public class Main { public static void main ( String [ ] args ) { double num1 =…" at bounding box center [529, 434] width 917 height 486
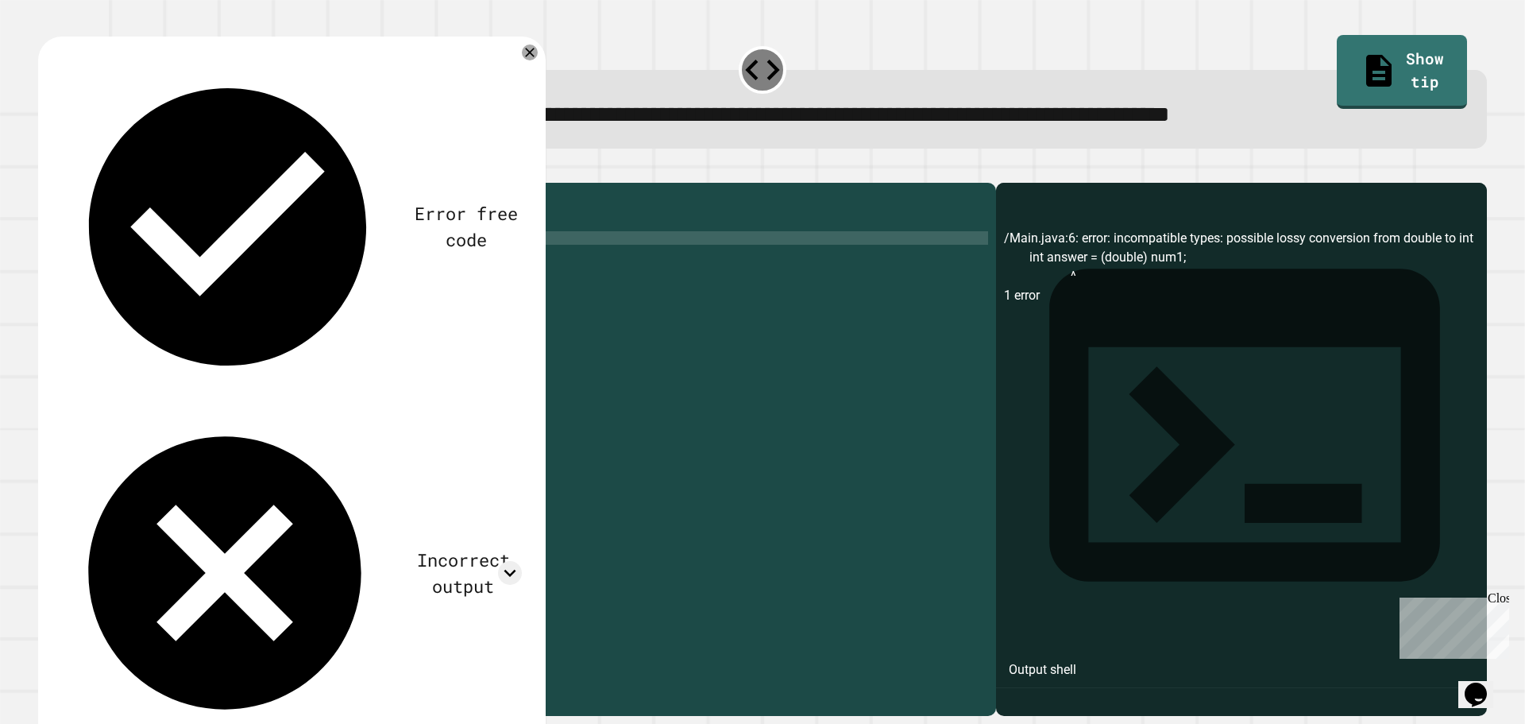
scroll to position [0, 5]
click at [188, 261] on div "public class Main { public static void main ( String [ ] args ) { int num1 = 3.…" at bounding box center [529, 434] width 917 height 486
click at [188, 276] on div "public class Main { public static void main ( String [ ] args ) { int num1 = ( …" at bounding box center [529, 434] width 917 height 486
type textarea "**********"
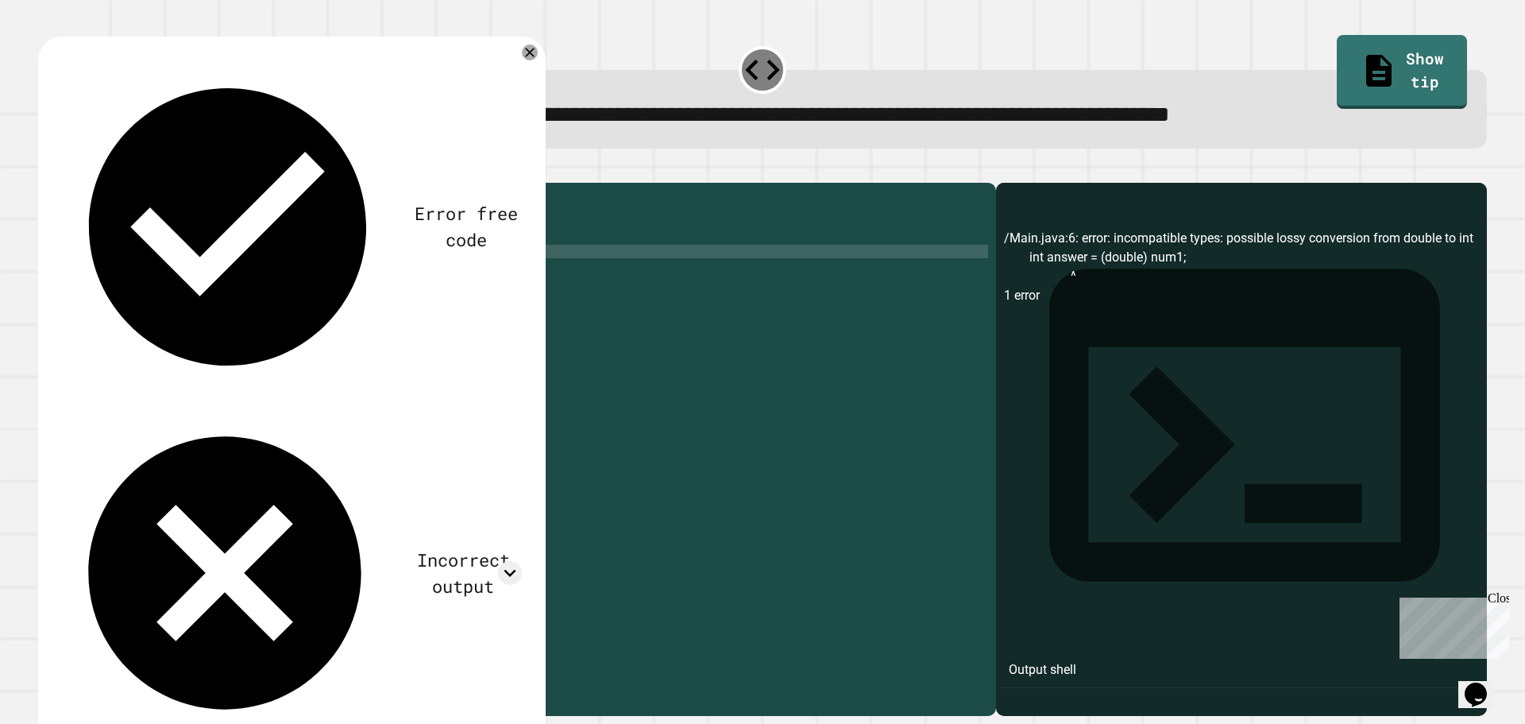
click at [617, 183] on div at bounding box center [762, 173] width 1449 height 19
click at [46, 170] on icon "button" at bounding box center [46, 170] width 0 height 0
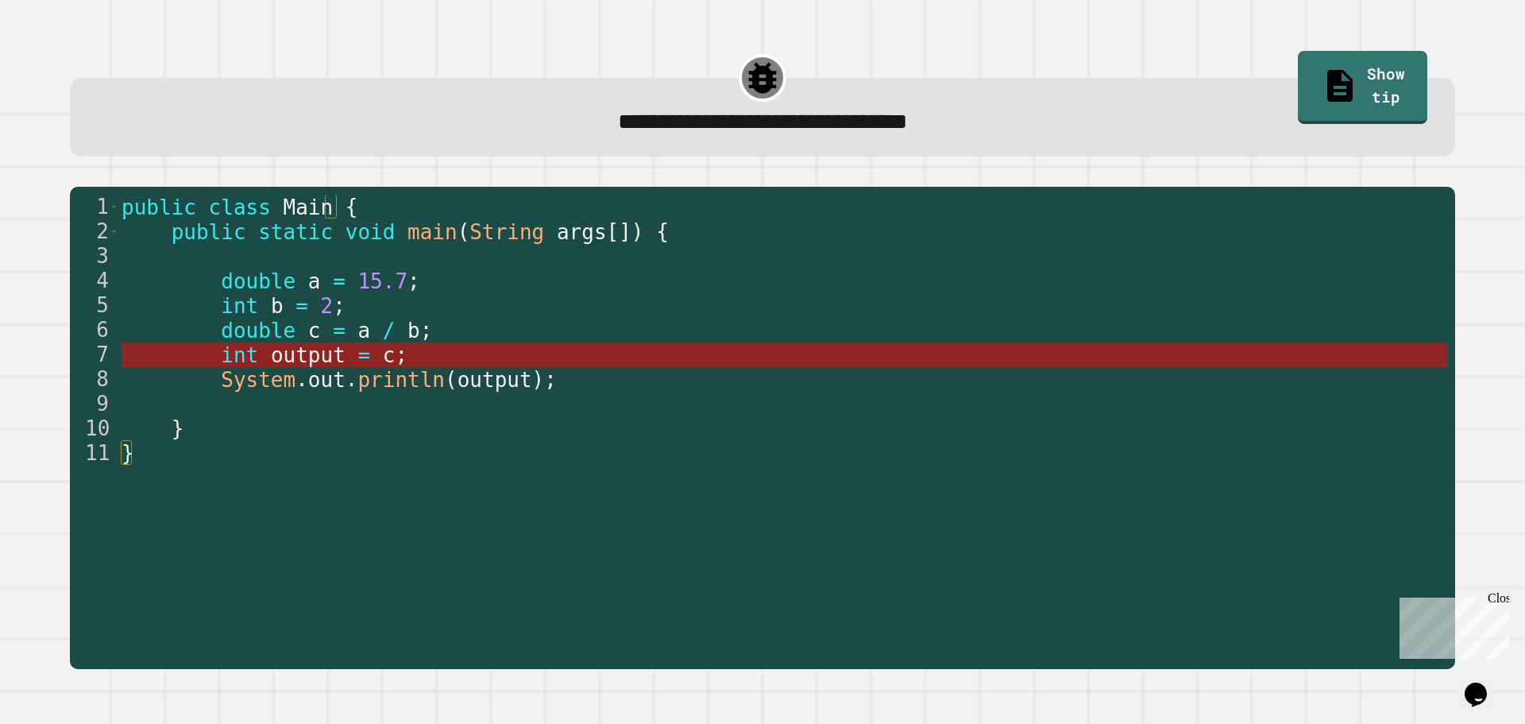
click at [286, 363] on span "output" at bounding box center [308, 355] width 75 height 24
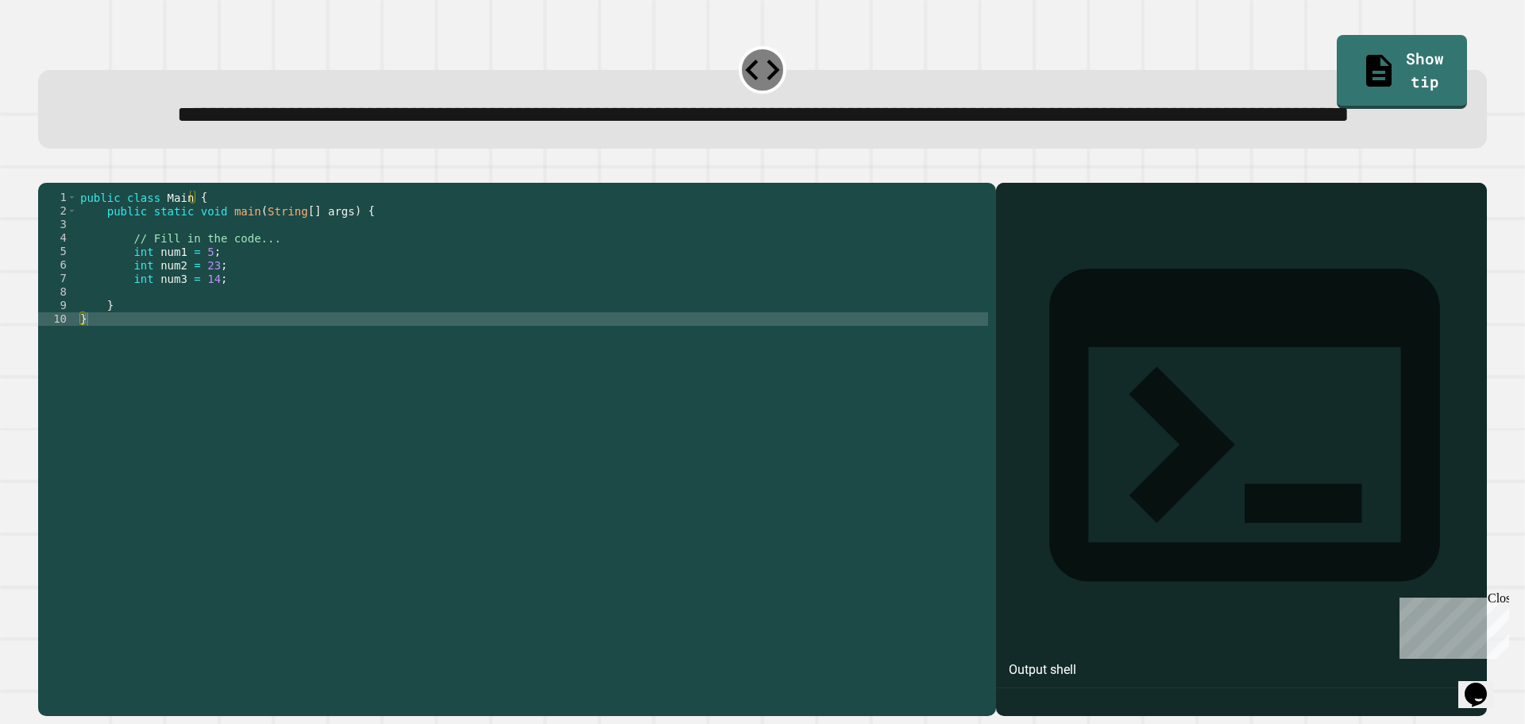
click at [245, 334] on div "public class Main { public static void main ( String [ ] args ) { // Fill in th…" at bounding box center [532, 414] width 911 height 446
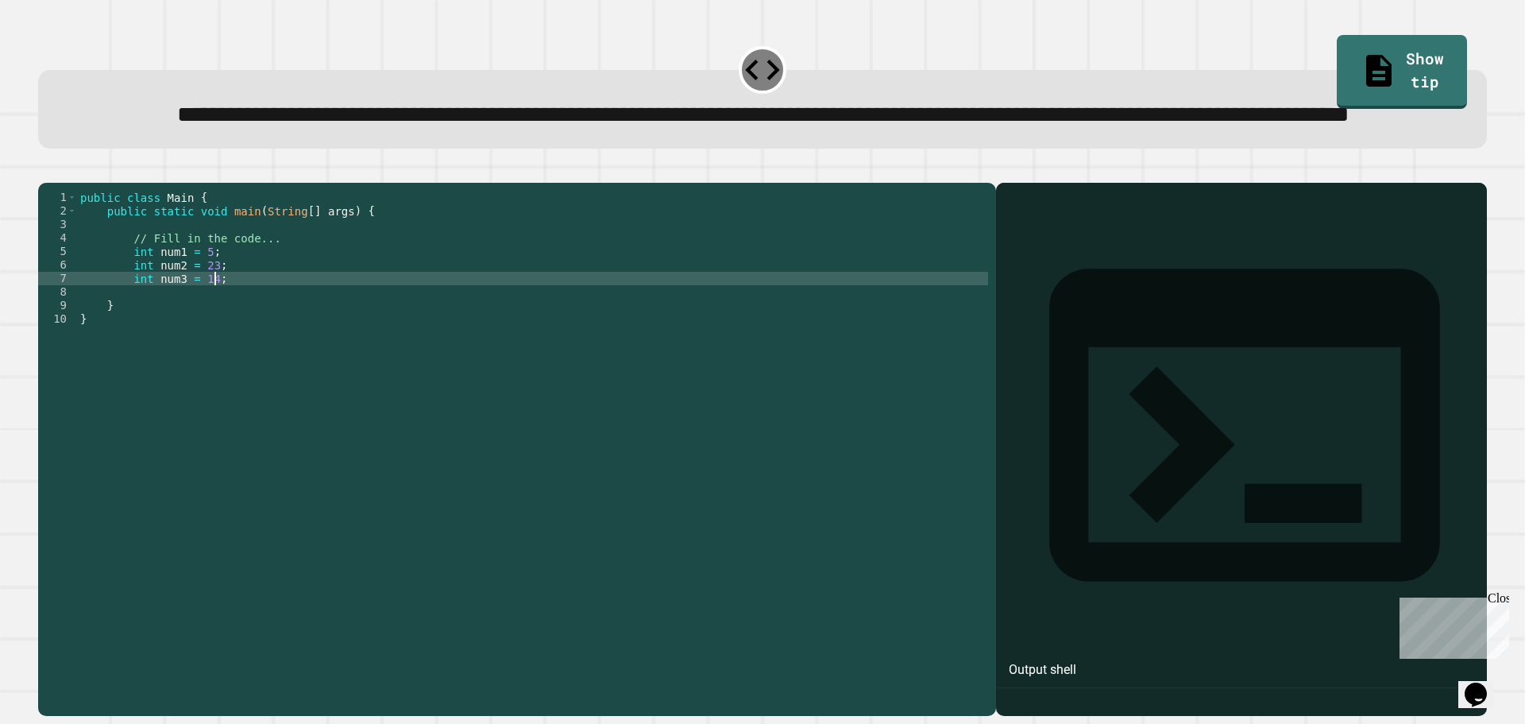
type textarea "**********"
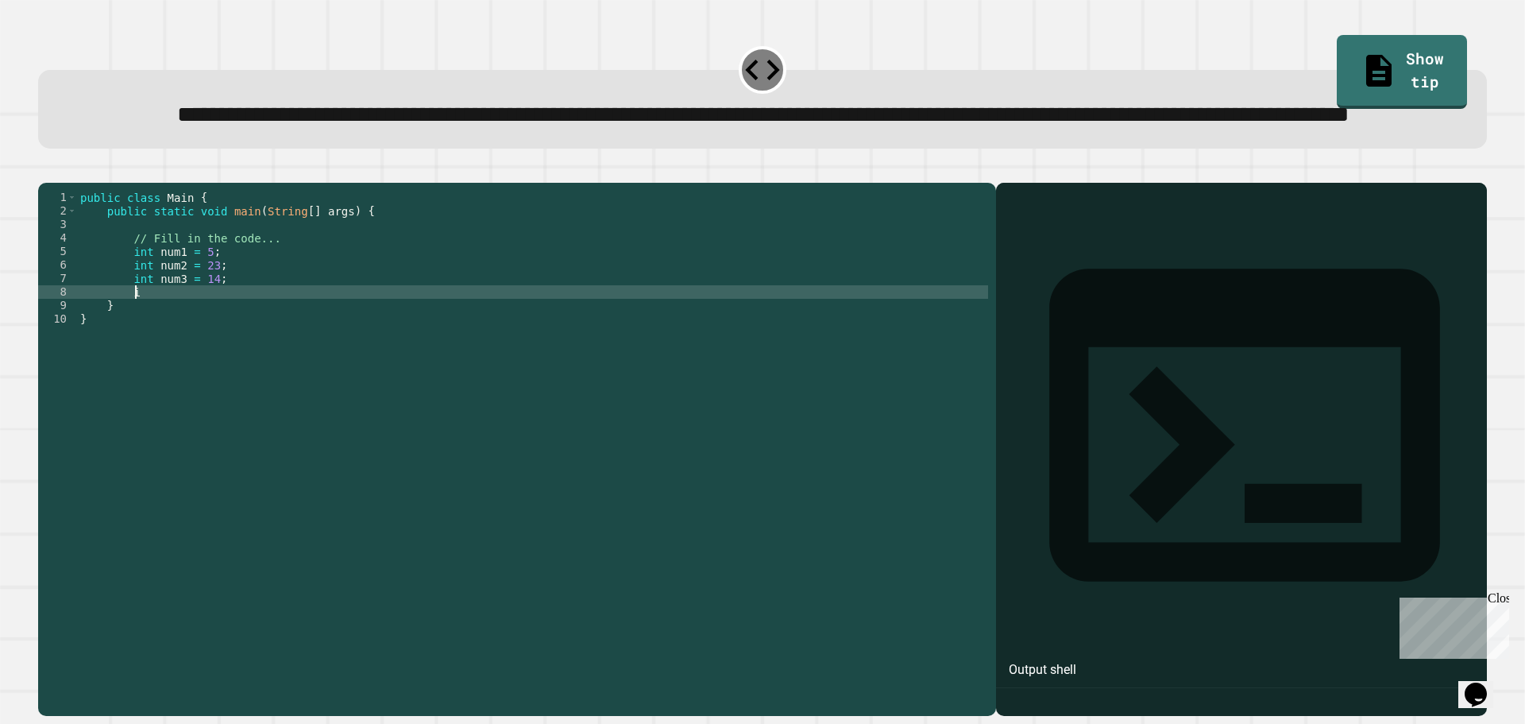
scroll to position [0, 4]
type textarea "*"
type textarea "**********"
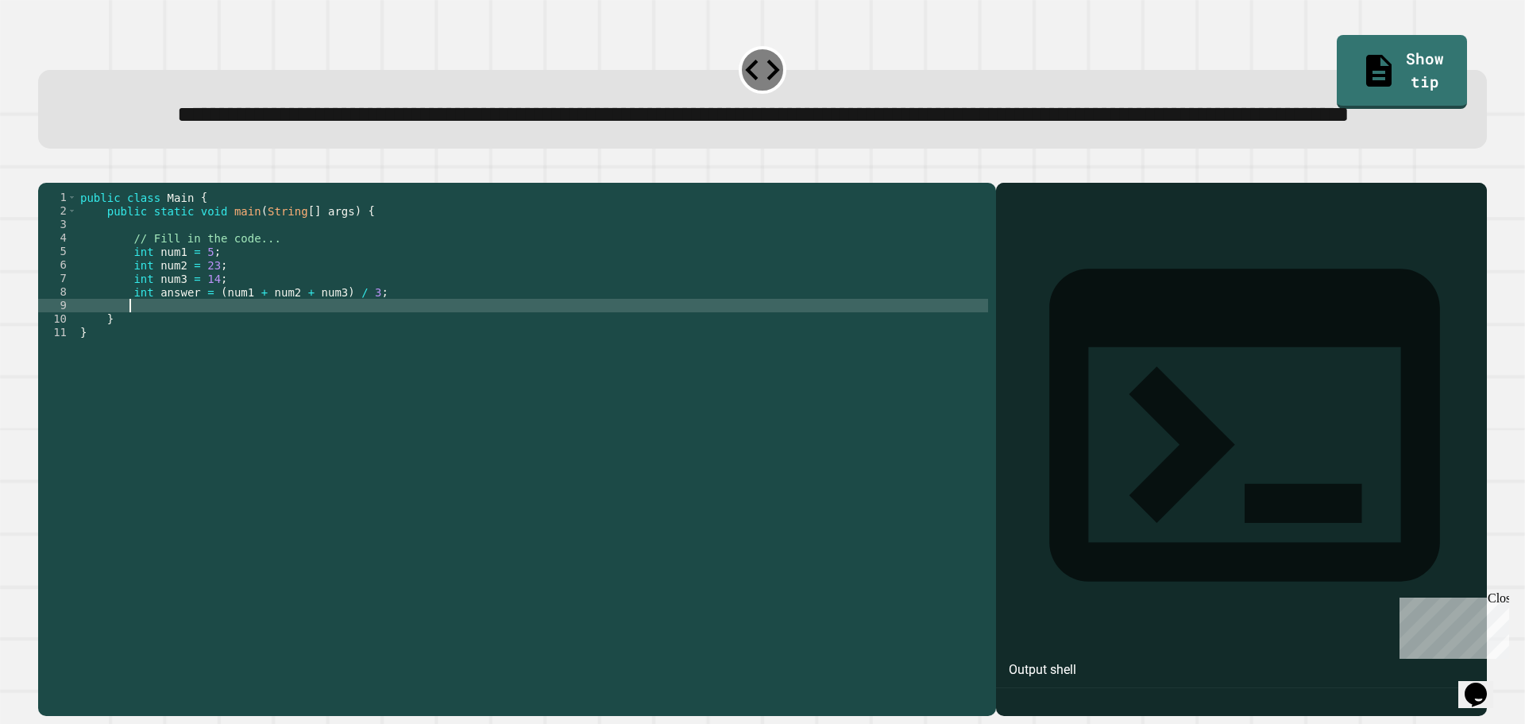
type textarea "*"
type textarea "**********"
click at [46, 170] on icon "button" at bounding box center [46, 170] width 0 height 0
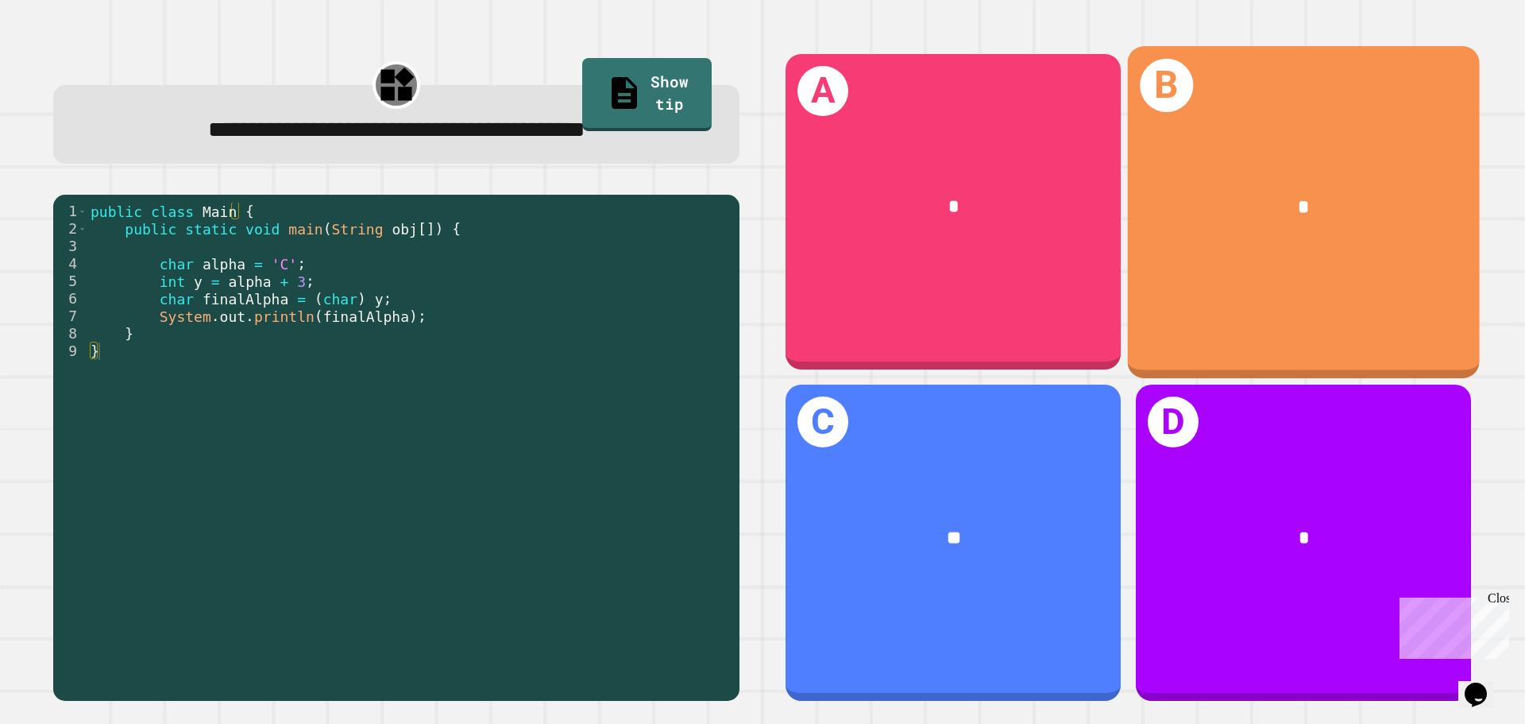
click at [1350, 307] on div "B *" at bounding box center [1304, 211] width 352 height 331
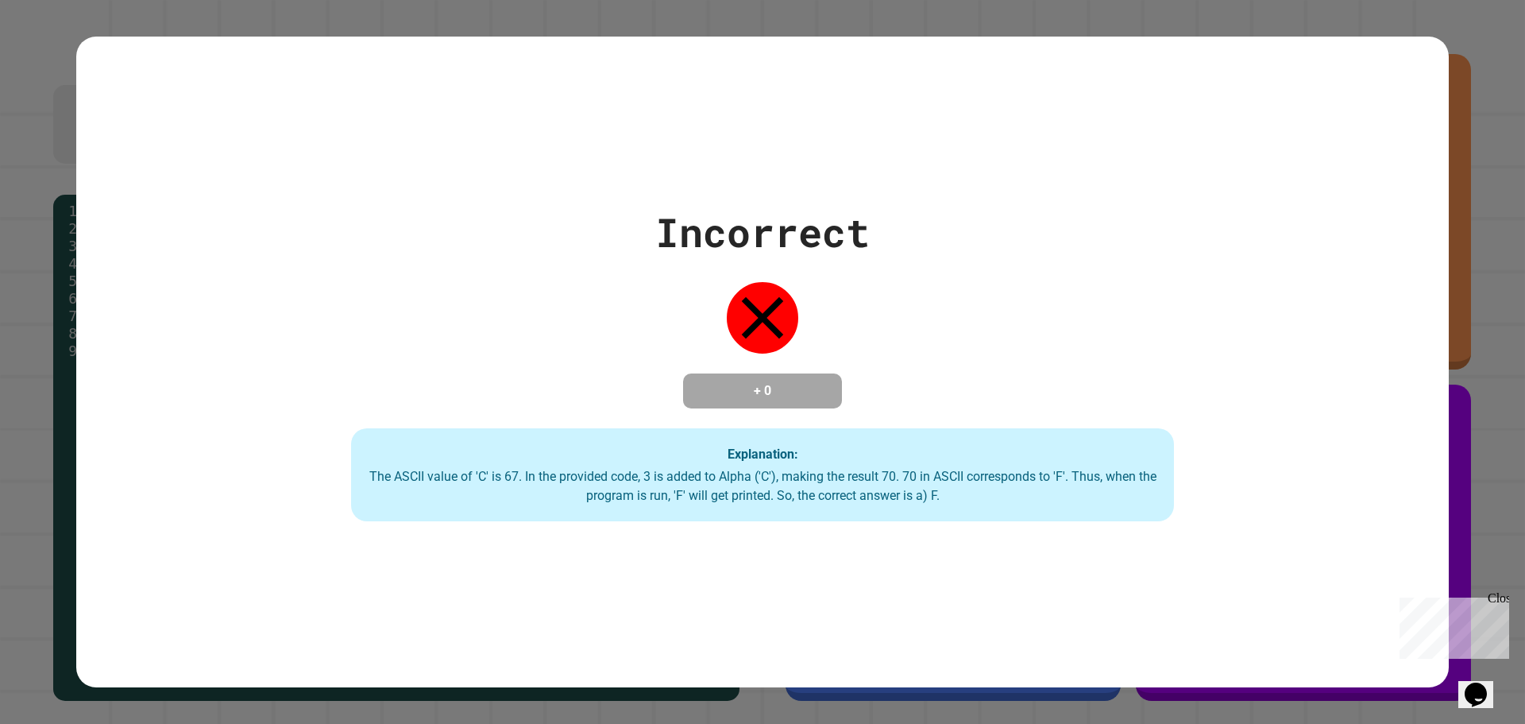
click at [1493, 690] on button "Opens Chat This icon Opens the chat window." at bounding box center [1475, 694] width 35 height 27
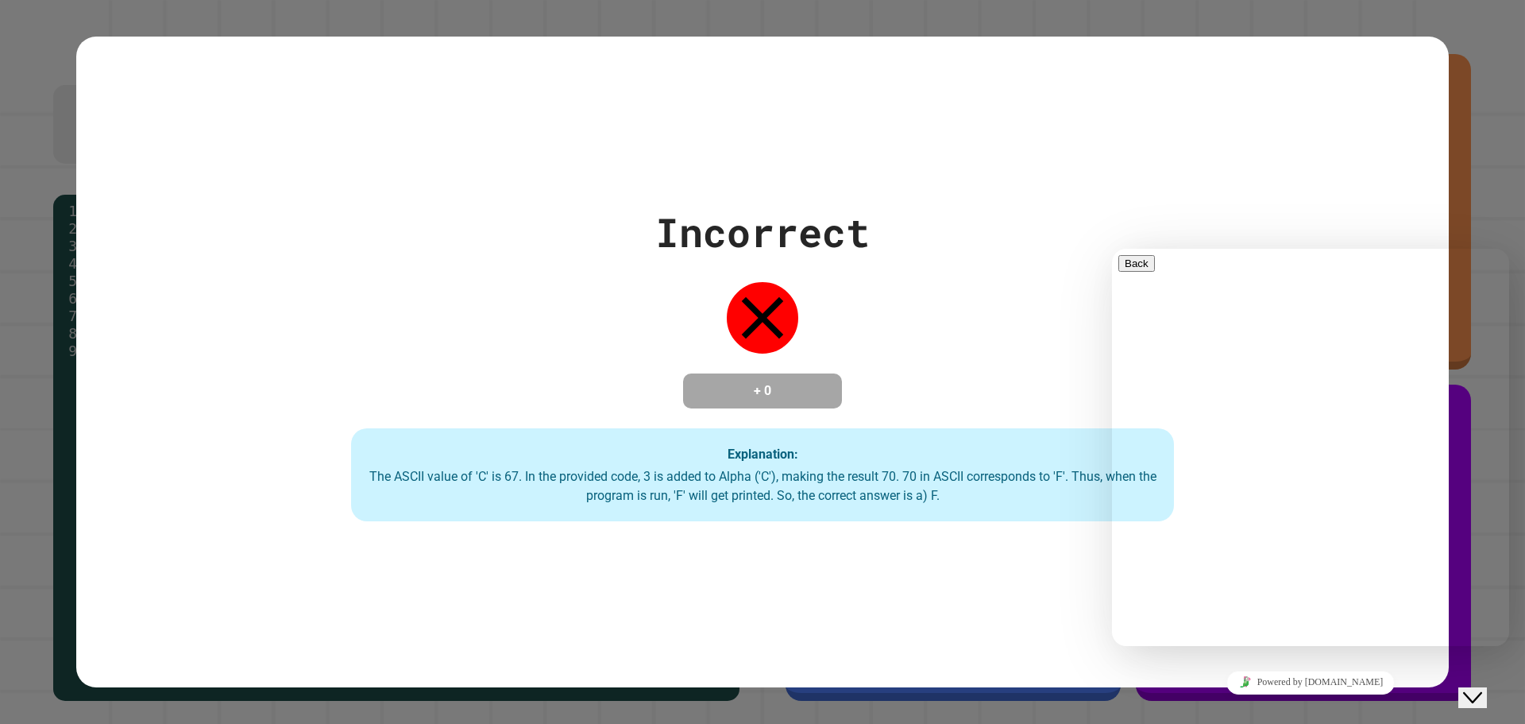
click at [1112, 249] on textarea at bounding box center [1112, 249] width 0 height 0
type textarea "**********"
click at [1482, 691] on div "Close Chat This icon closes the chat window." at bounding box center [1472, 697] width 19 height 19
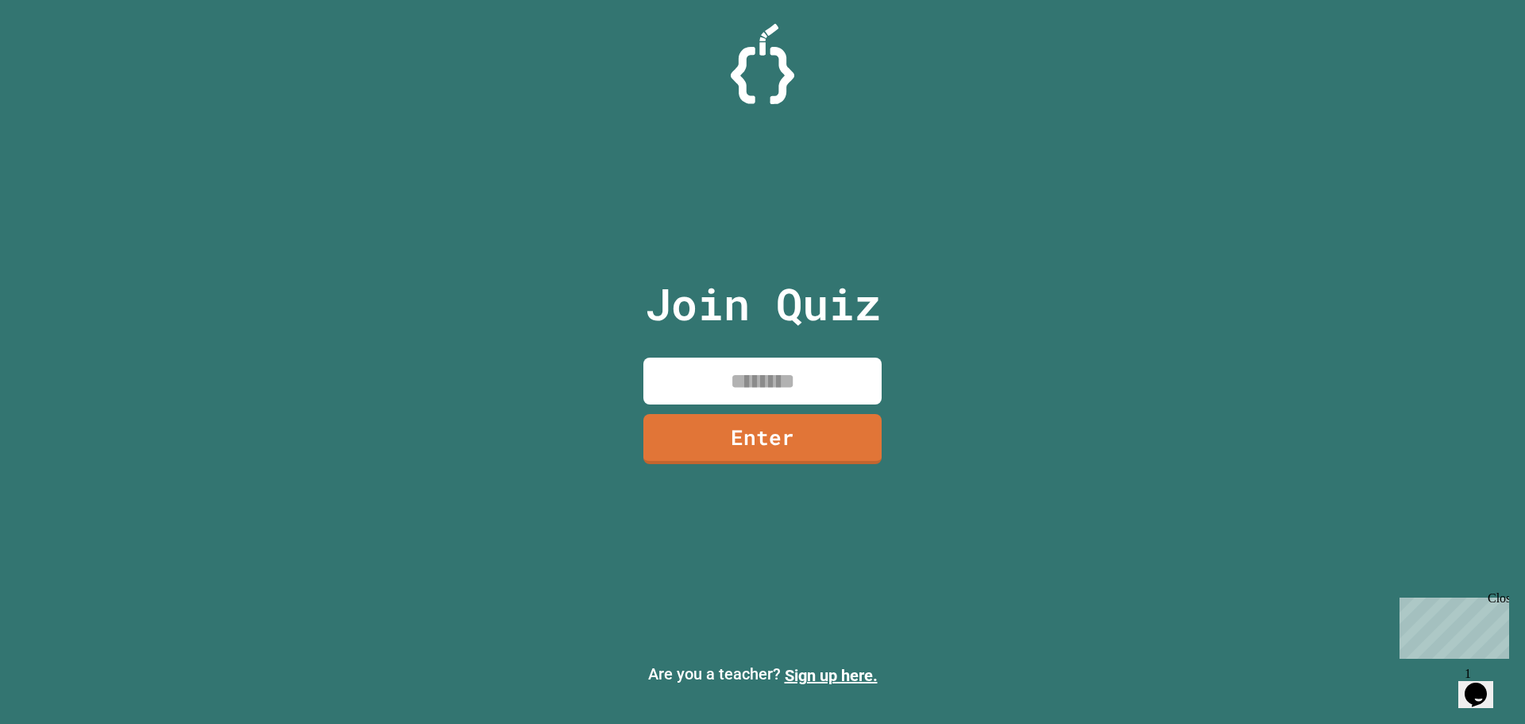
click at [794, 388] on input at bounding box center [762, 380] width 238 height 47
type input "********"
drag, startPoint x: 842, startPoint y: 462, endPoint x: 844, endPoint y: 442, distance: 19.2
click at [844, 442] on link "Enter" at bounding box center [762, 437] width 239 height 52
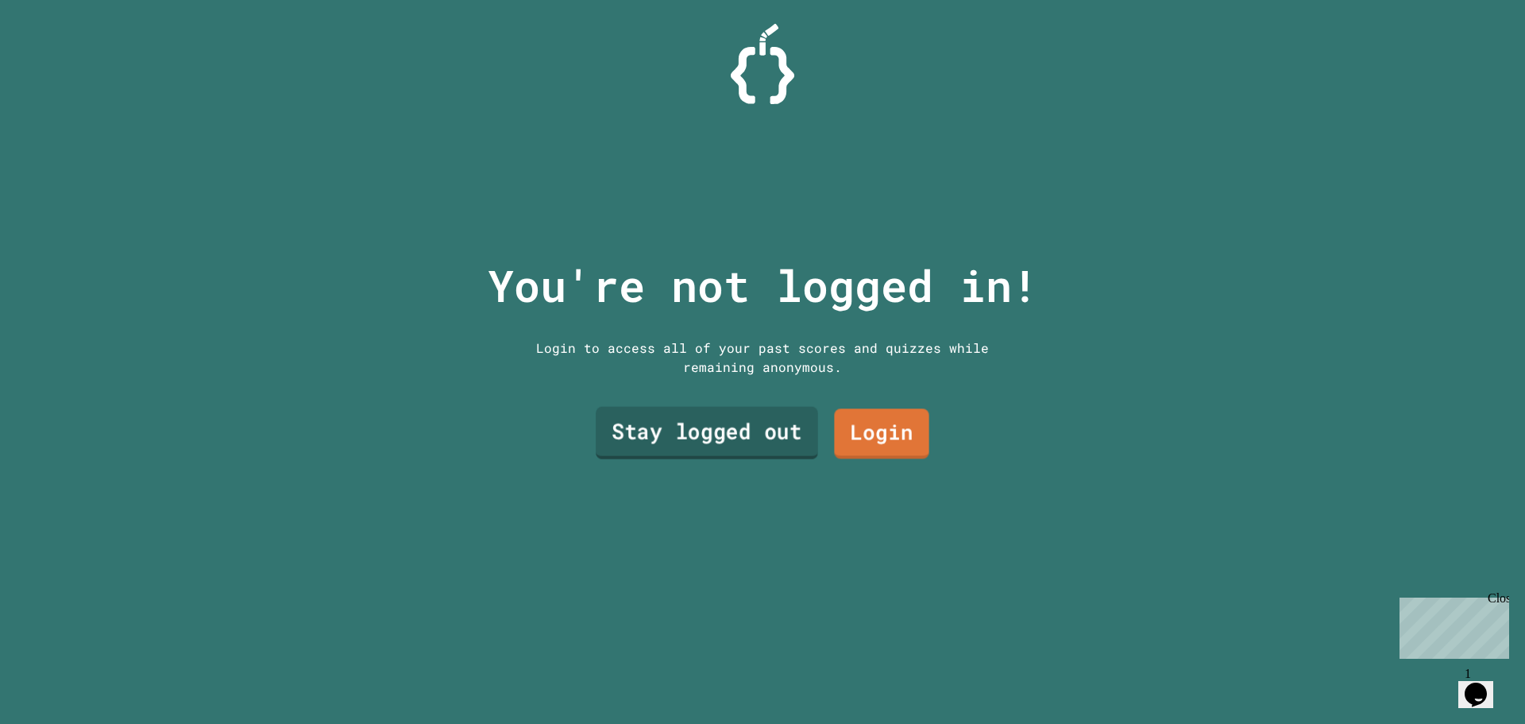
click at [752, 435] on link "Stay logged out" at bounding box center [707, 433] width 222 height 52
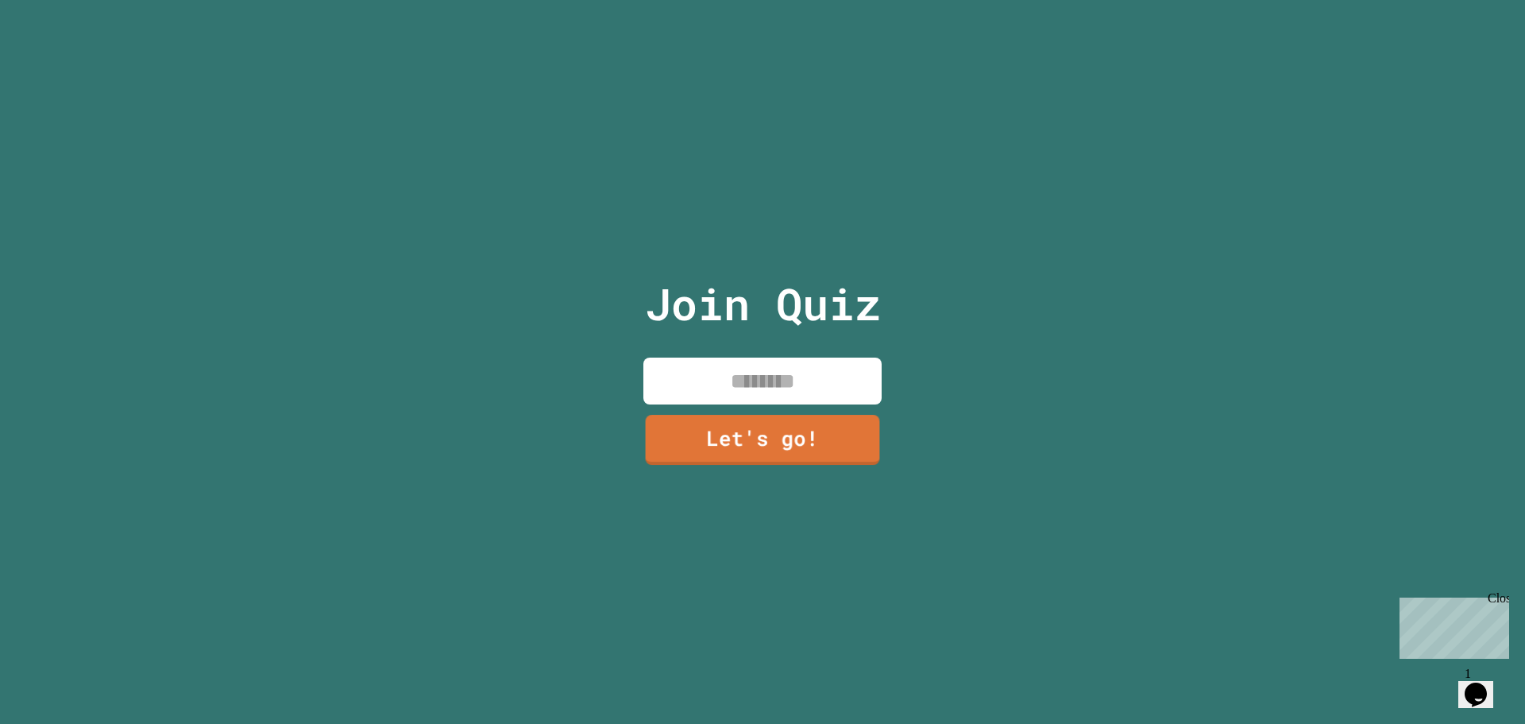
click at [715, 370] on input at bounding box center [762, 380] width 238 height 47
type input "*******"
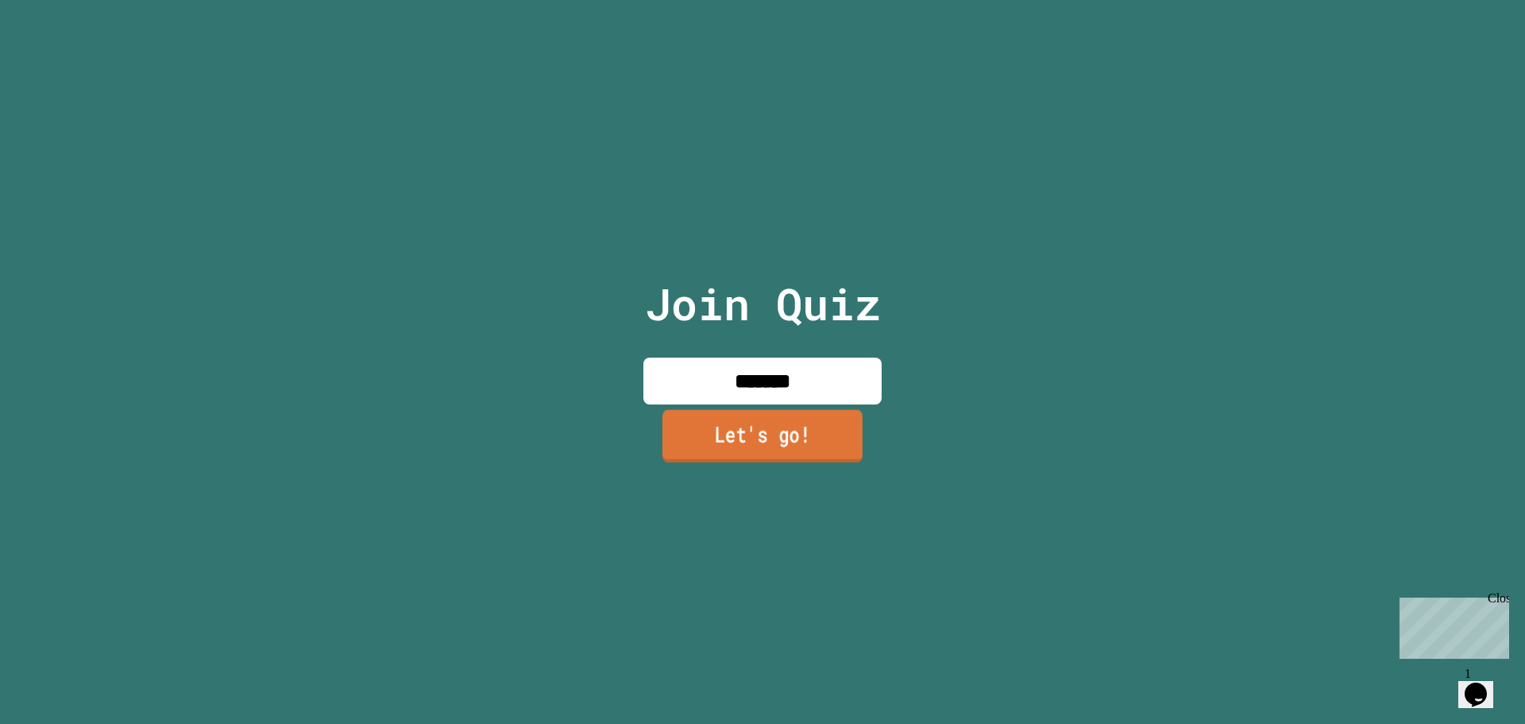
click at [819, 431] on link "Let's go!" at bounding box center [763, 435] width 200 height 52
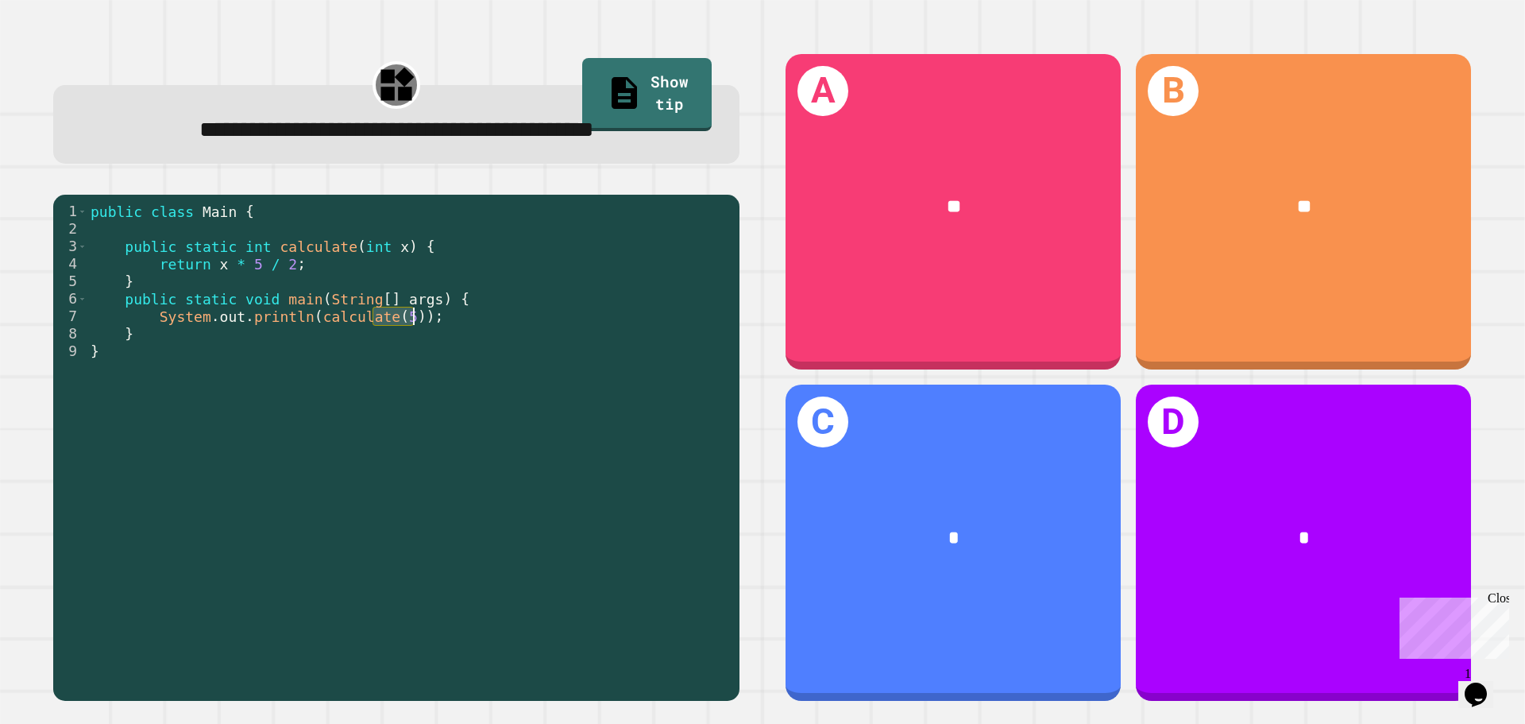
drag, startPoint x: 373, startPoint y: 317, endPoint x: 409, endPoint y: 315, distance: 35.8
click at [409, 315] on div "public class Main { public static int calculate ( int x ) { return x * 5 / 2 ; …" at bounding box center [409, 447] width 644 height 489
drag, startPoint x: 197, startPoint y: 266, endPoint x: 213, endPoint y: 266, distance: 15.9
click at [213, 266] on div "public class Main { public static int calculate ( int x ) { return x * 5 / 2 ; …" at bounding box center [409, 447] width 644 height 489
drag, startPoint x: 222, startPoint y: 272, endPoint x: 225, endPoint y: 265, distance: 8.3
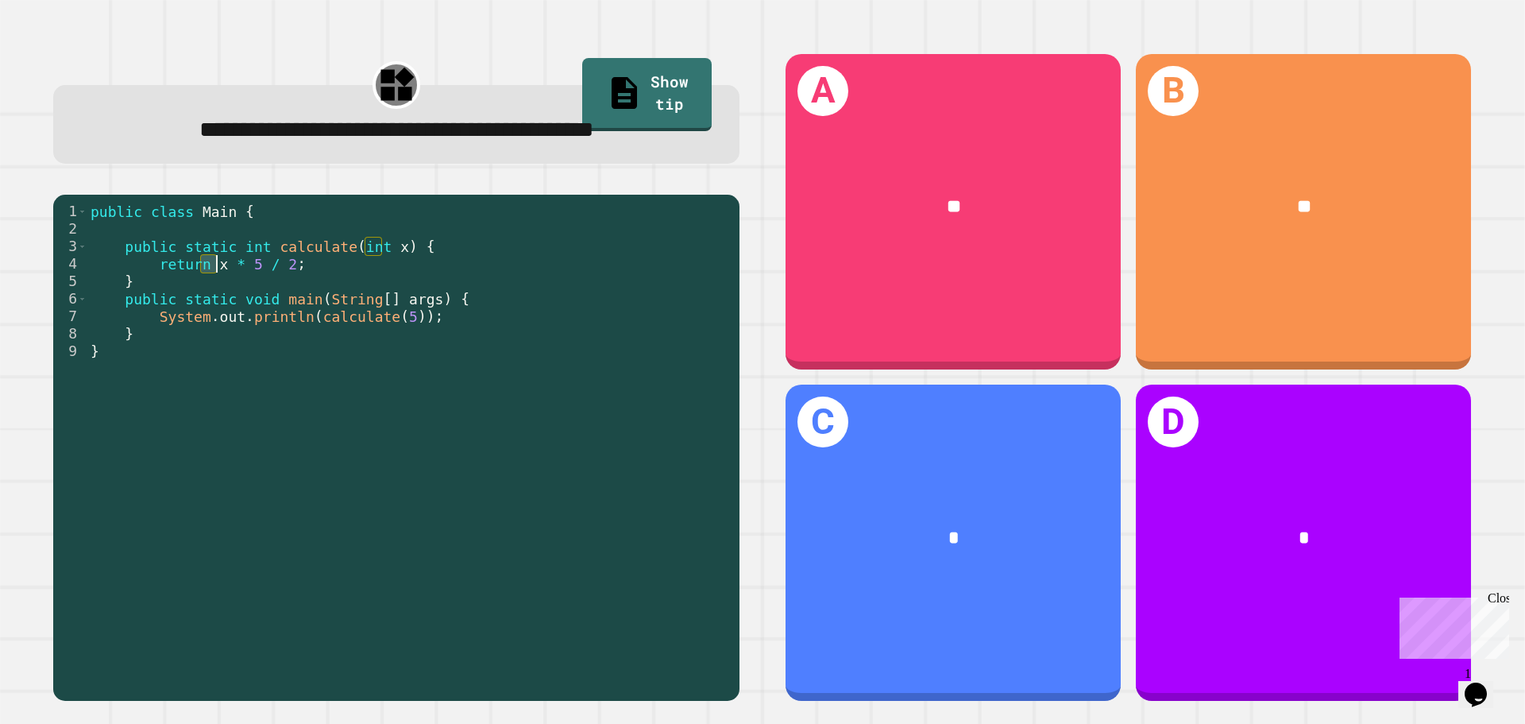
click at [223, 272] on div "public class Main { public static int calculate ( int x ) { return x * 5 / 2 ; …" at bounding box center [409, 447] width 644 height 489
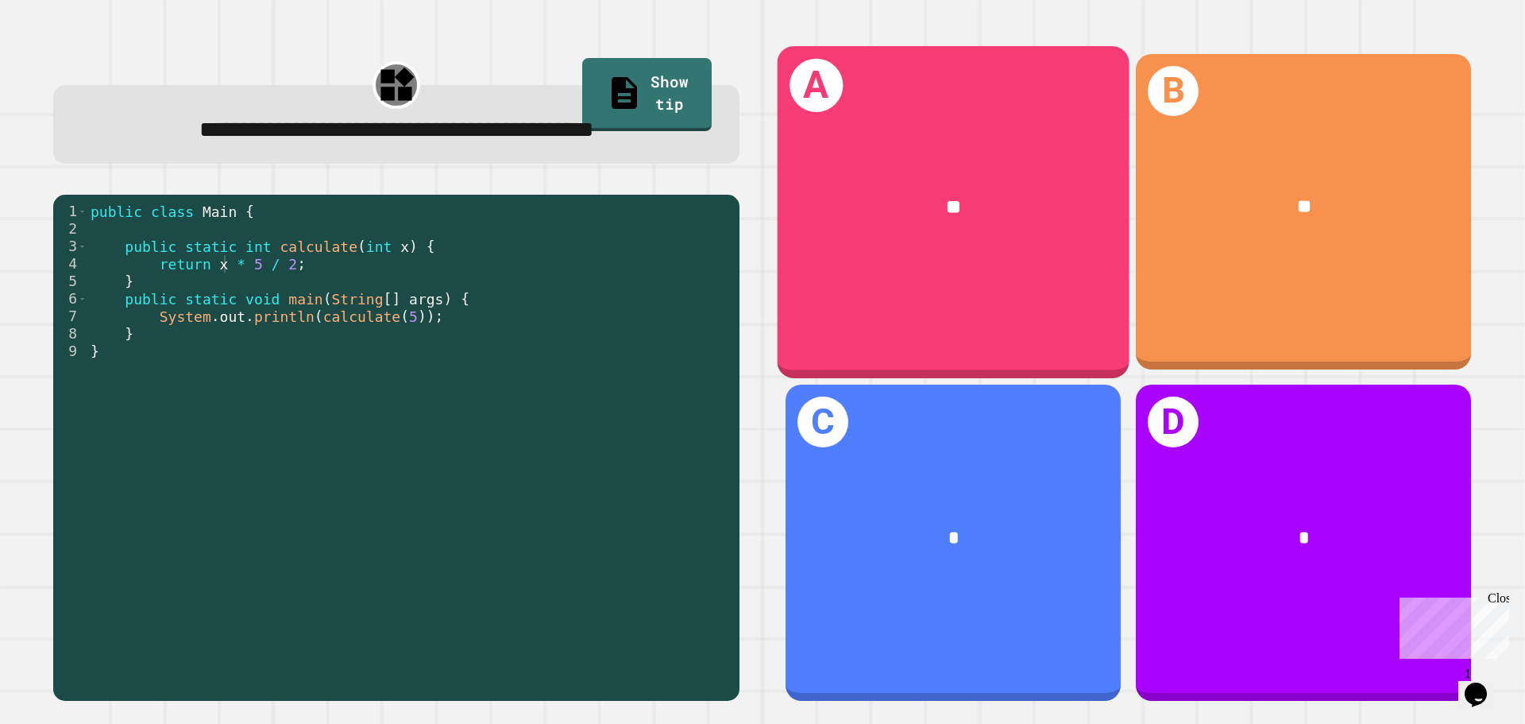
click at [1024, 260] on div "A **" at bounding box center [954, 211] width 352 height 331
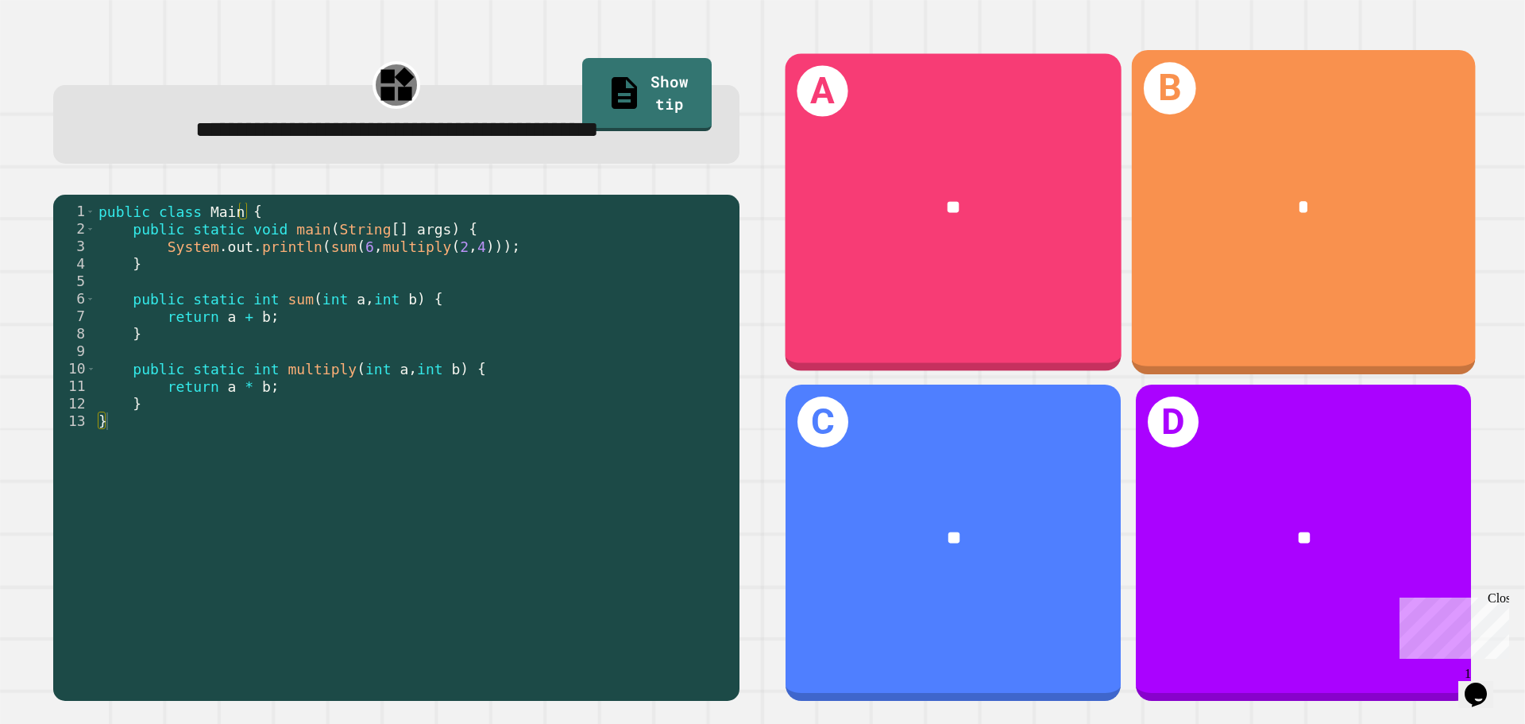
click at [951, 223] on div "**" at bounding box center [954, 207] width 336 height 102
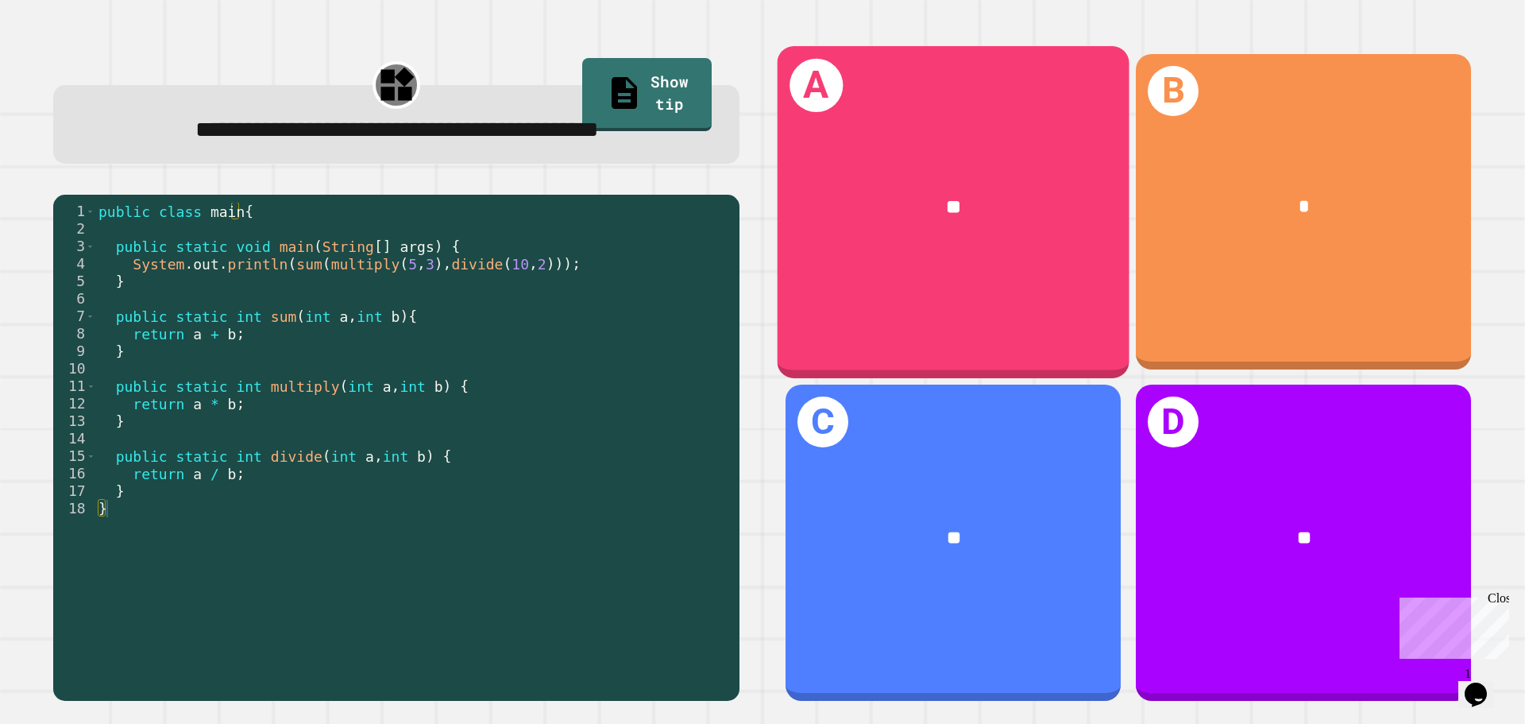
click at [947, 307] on div "A **" at bounding box center [954, 211] width 352 height 331
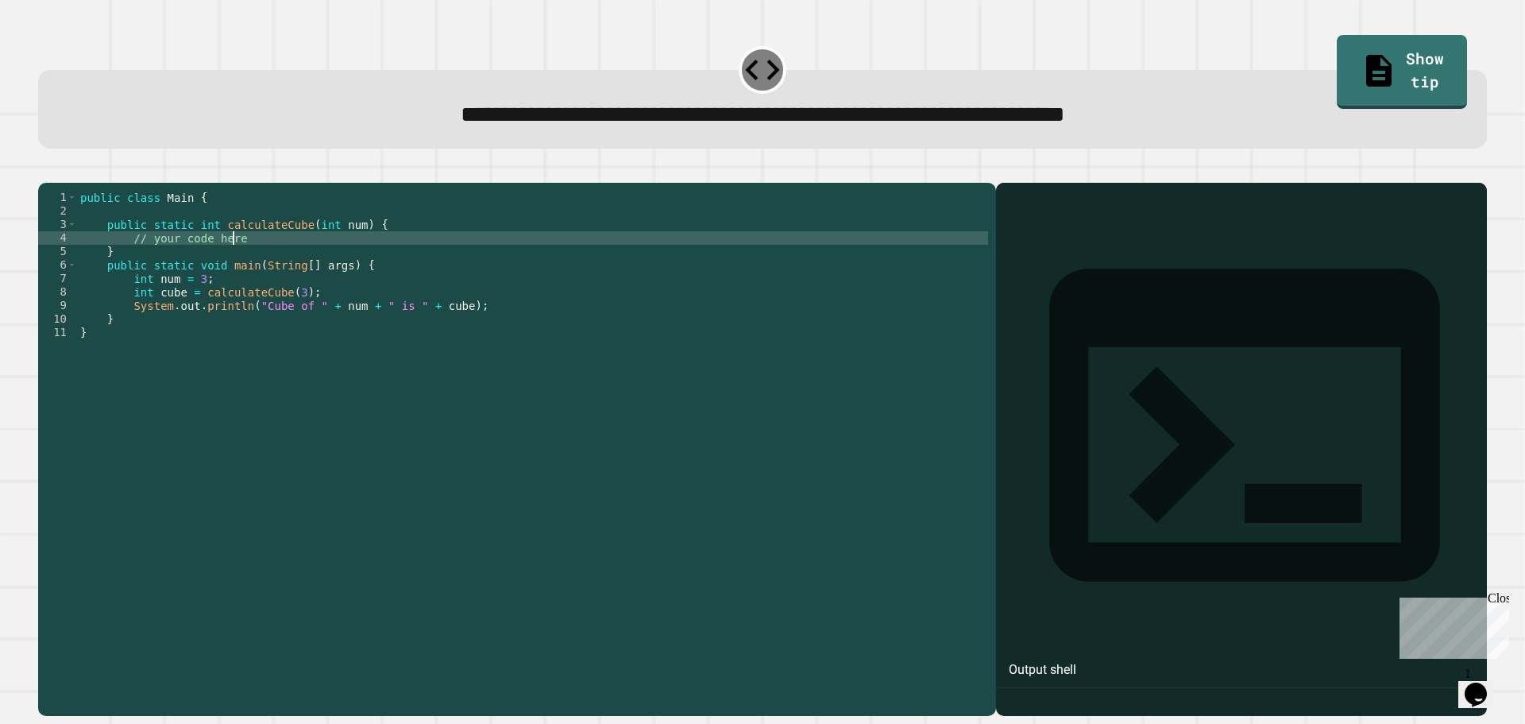
click at [258, 258] on div "public class Main { public static int calculateCube ( int num ) { // your code …" at bounding box center [532, 434] width 911 height 486
type textarea "*"
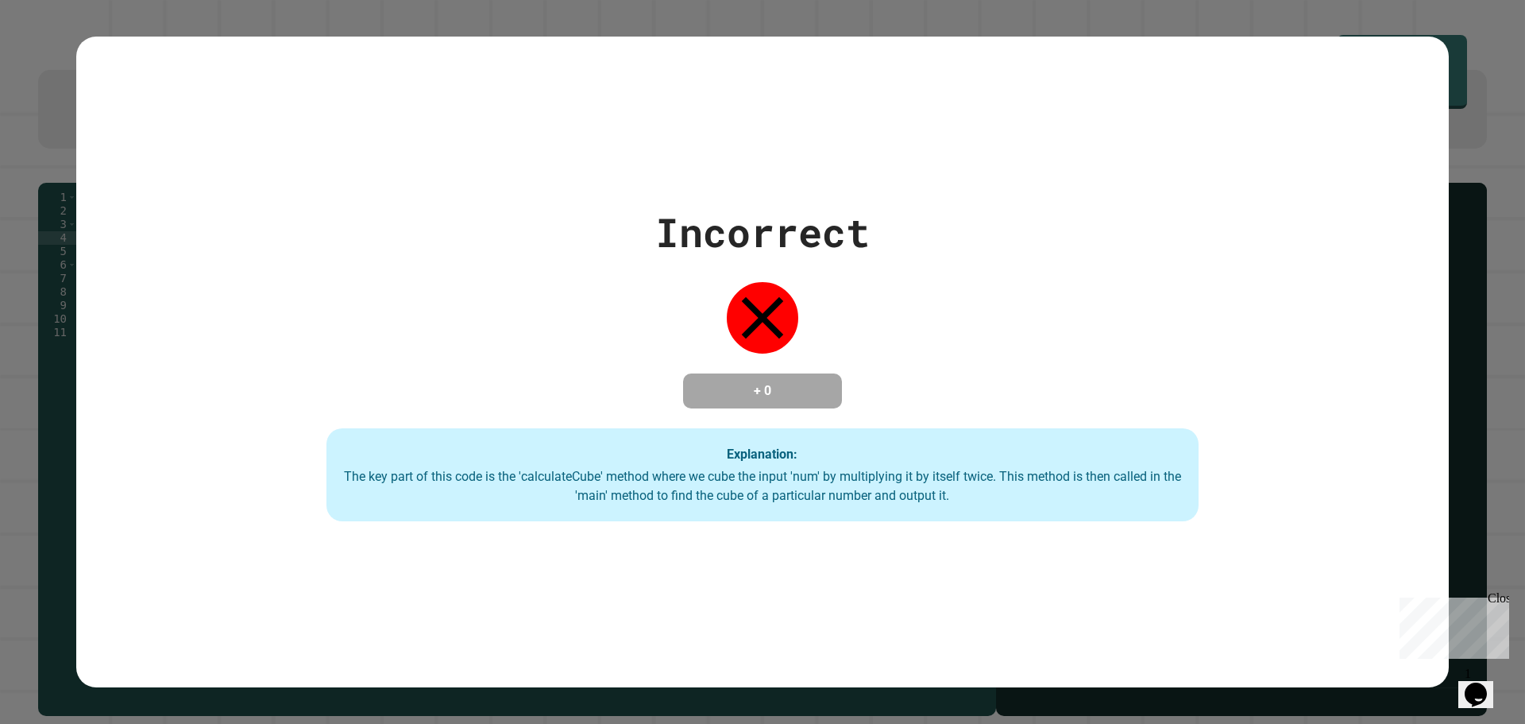
type textarea "*****"
